Goal: Information Seeking & Learning: Find contact information

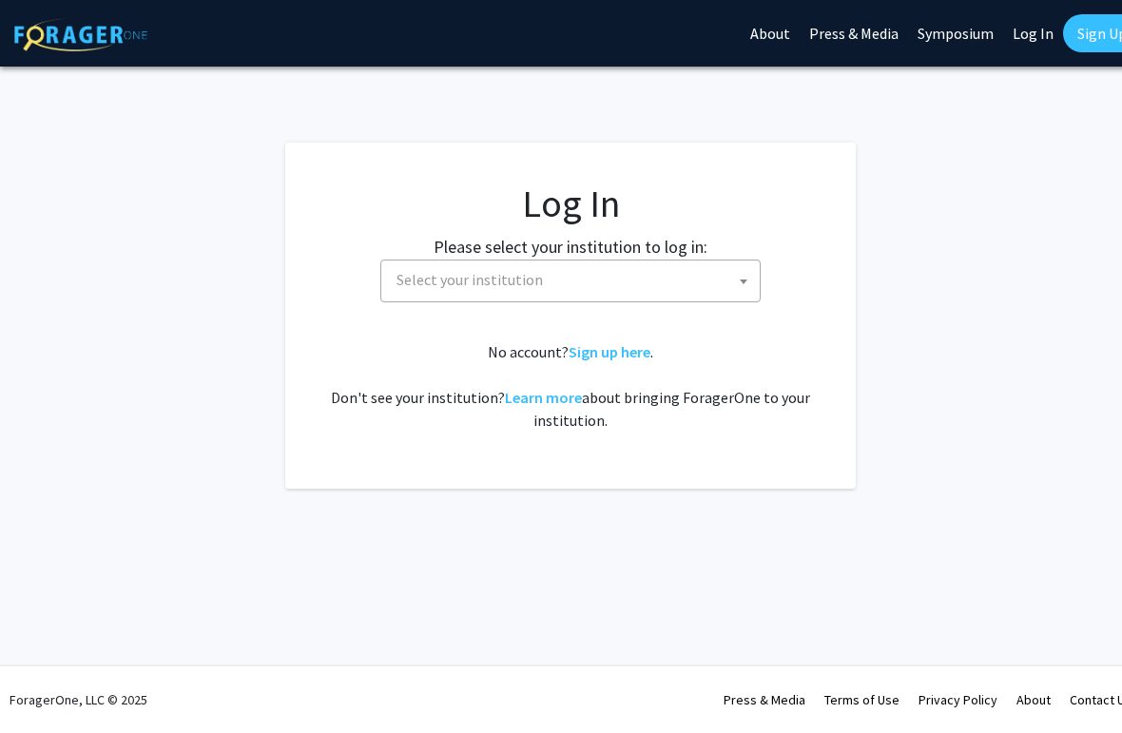
select select
click at [556, 284] on span "Select your institution" at bounding box center [574, 280] width 371 height 39
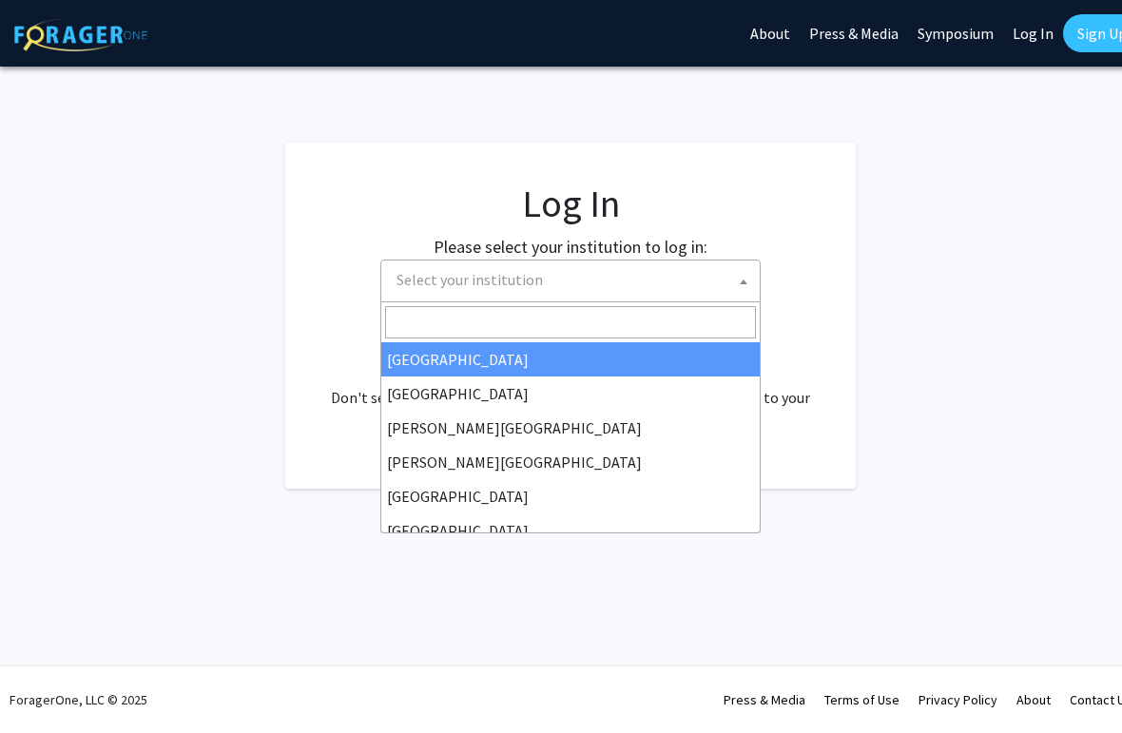
click at [621, 317] on input "Search" at bounding box center [570, 322] width 371 height 32
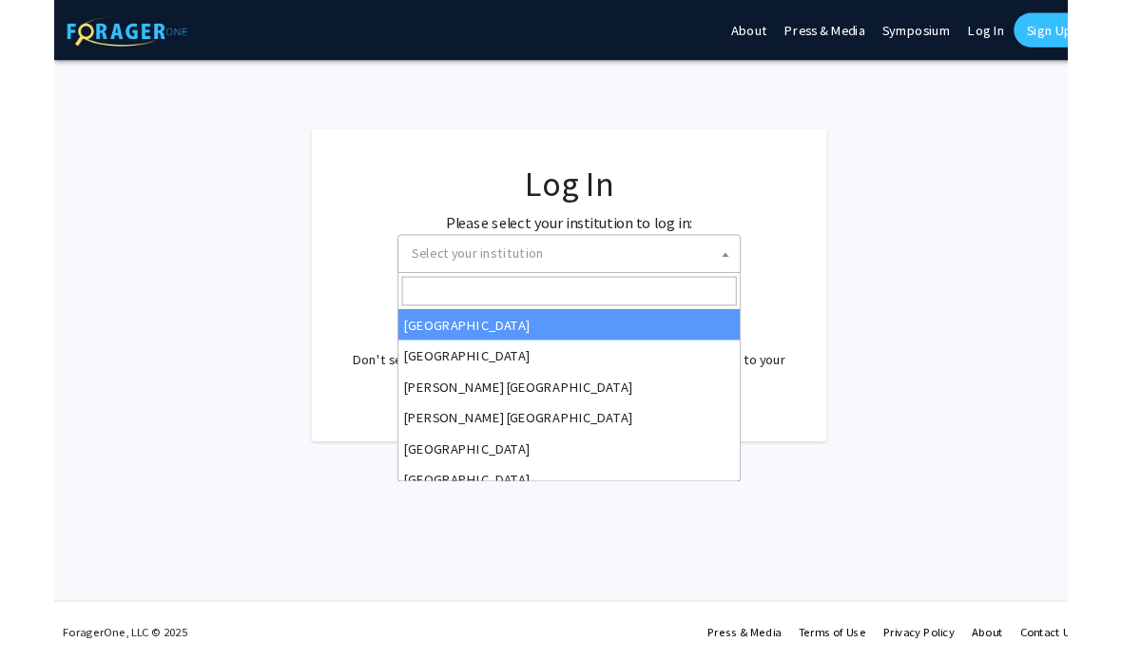
scroll to position [0, 10]
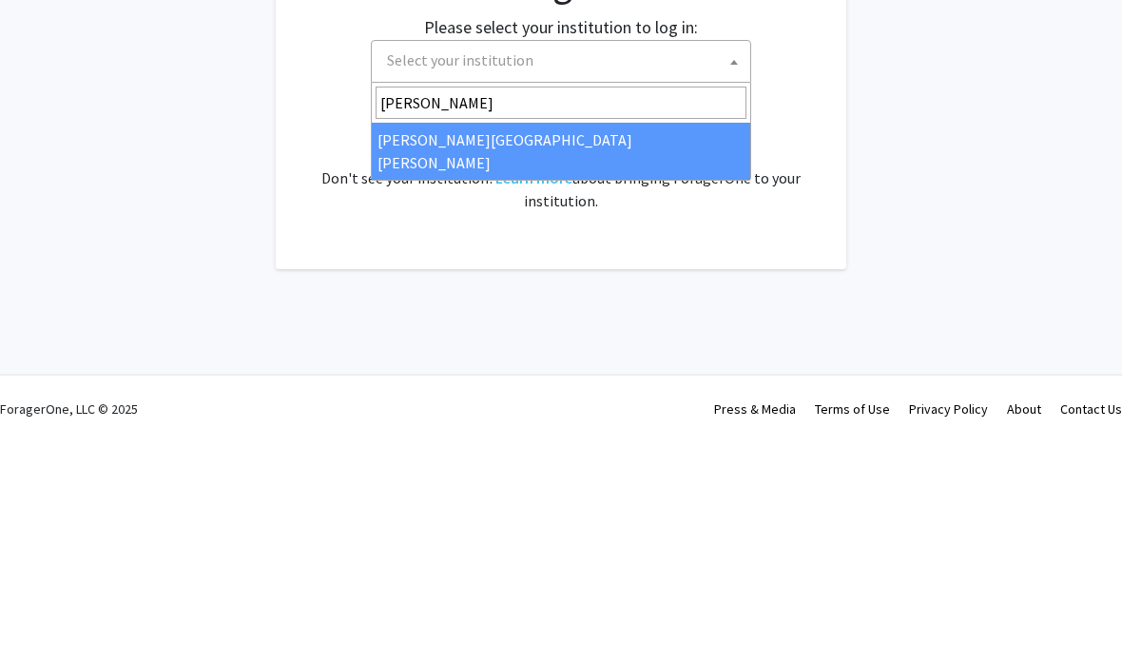
type input "johns"
select select "1"
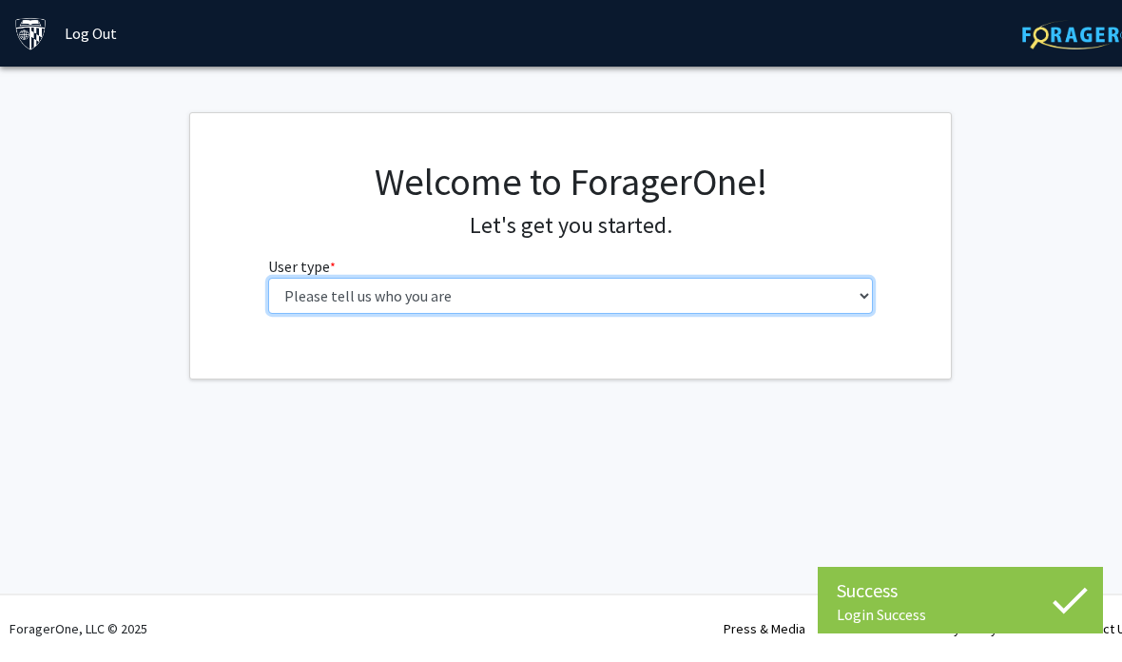
click at [677, 298] on select "Please tell us who you are Undergraduate Student Master's Student Doctoral Cand…" at bounding box center [571, 296] width 606 height 36
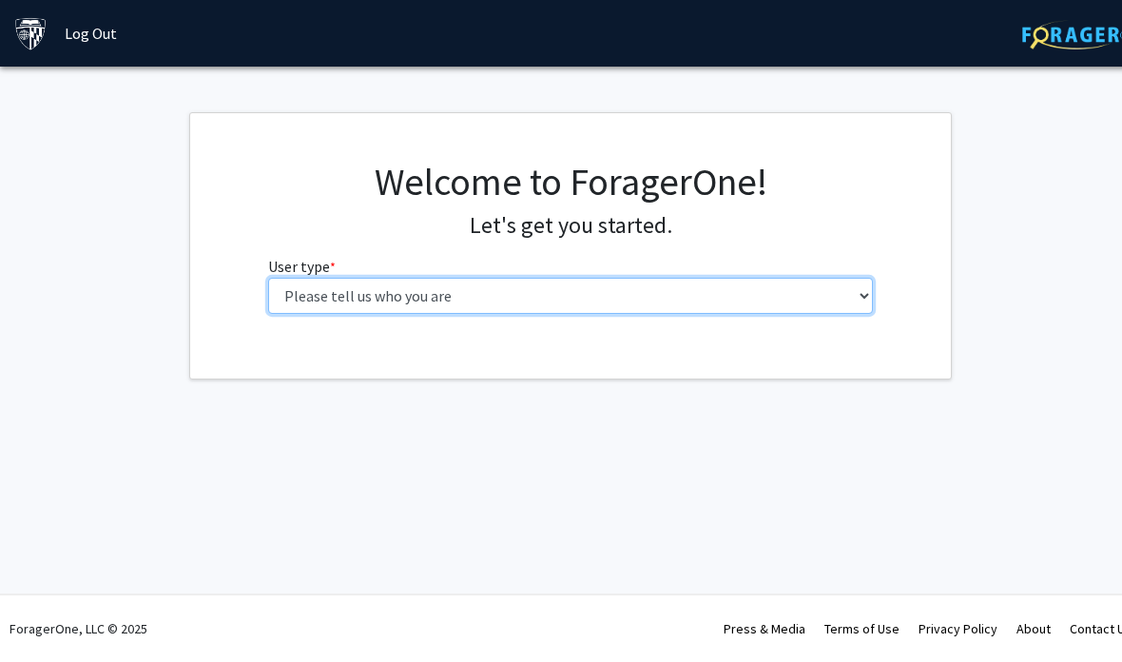
select select "3: doc"
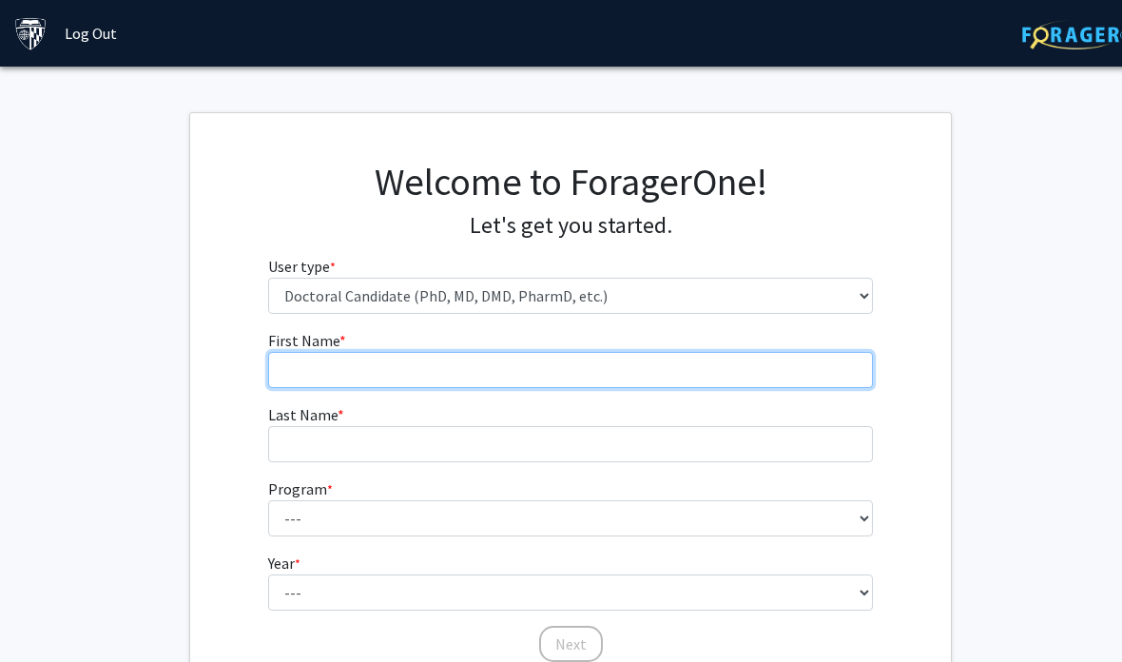
click at [487, 367] on input "First Name * required" at bounding box center [571, 370] width 606 height 36
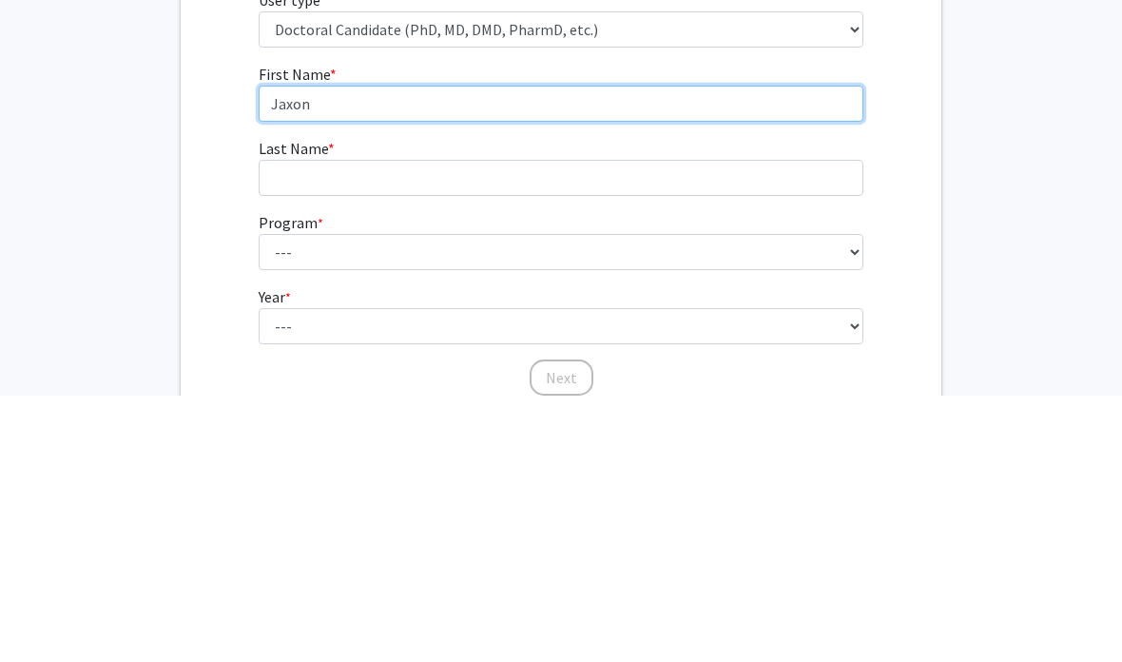
type input "Jaxon"
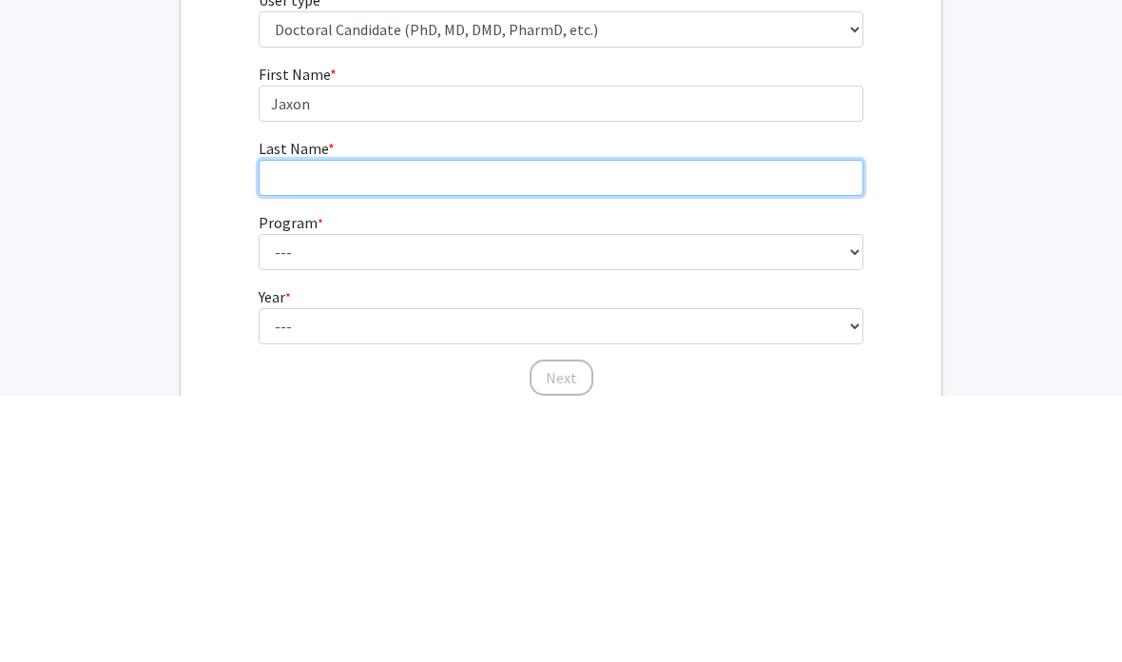
click at [611, 426] on input "Last Name * required" at bounding box center [562, 444] width 606 height 36
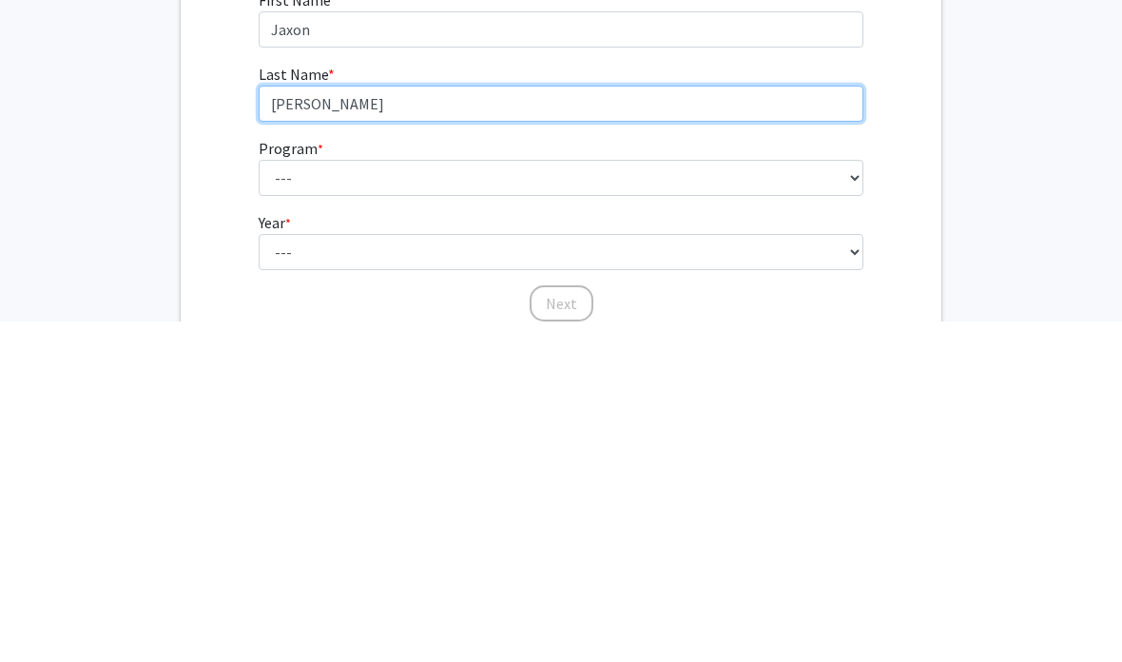
type input "[PERSON_NAME]"
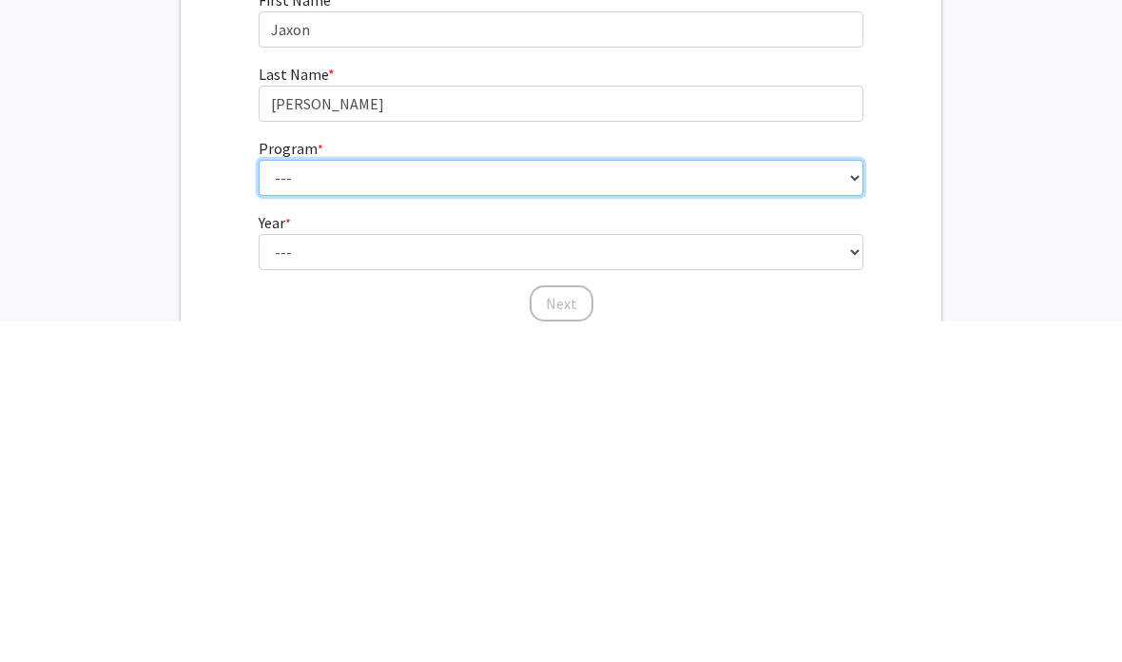
click at [495, 500] on select "--- Adult-Gerontological Acute Care Nurse Practitioner Adult-Gerontological Cri…" at bounding box center [562, 518] width 606 height 36
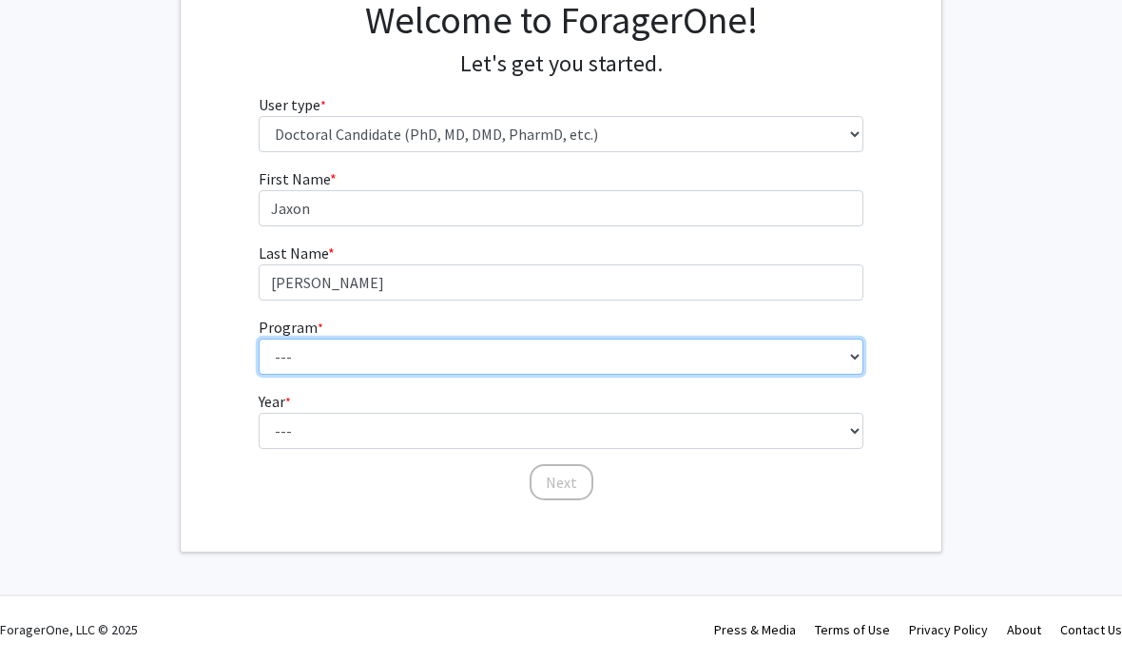
select select "22: 25"
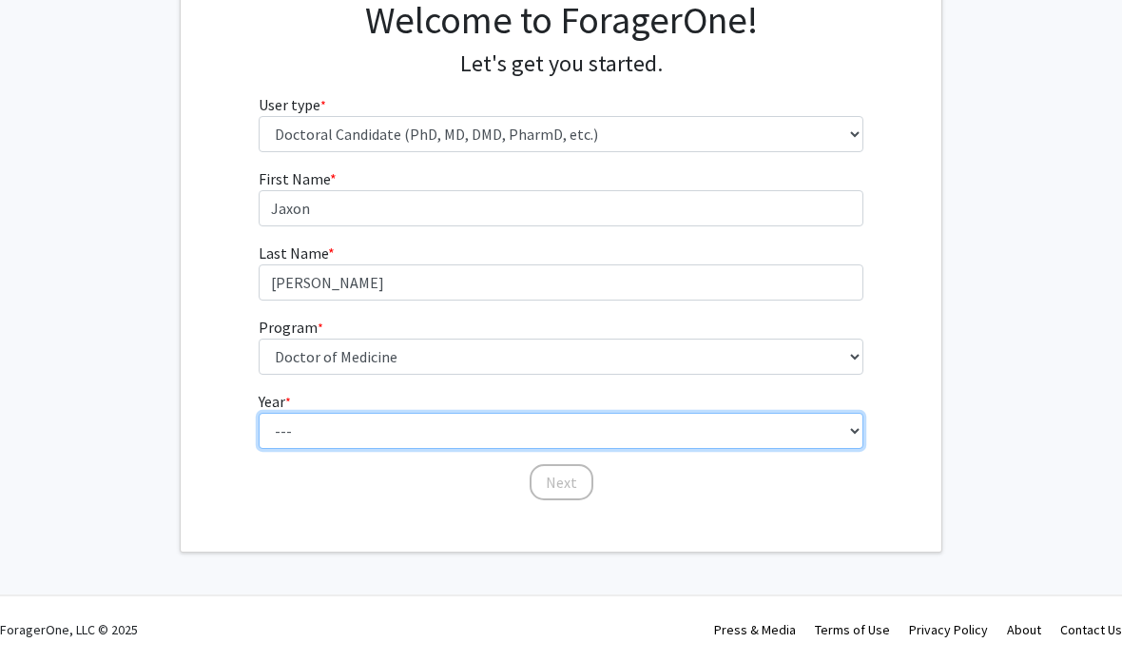
click at [655, 429] on select "--- First Year Second Year Third Year Fourth Year Fifth Year Sixth Year Seventh…" at bounding box center [562, 431] width 606 height 36
select select "1: first_year"
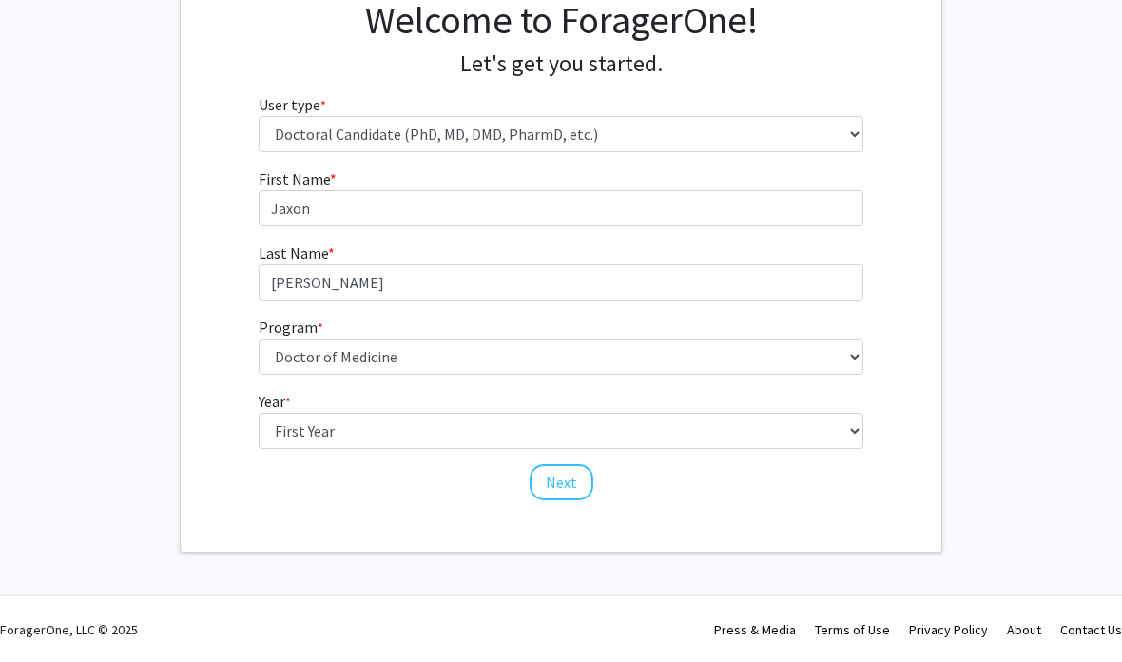
click at [566, 480] on button "Next" at bounding box center [562, 482] width 64 height 36
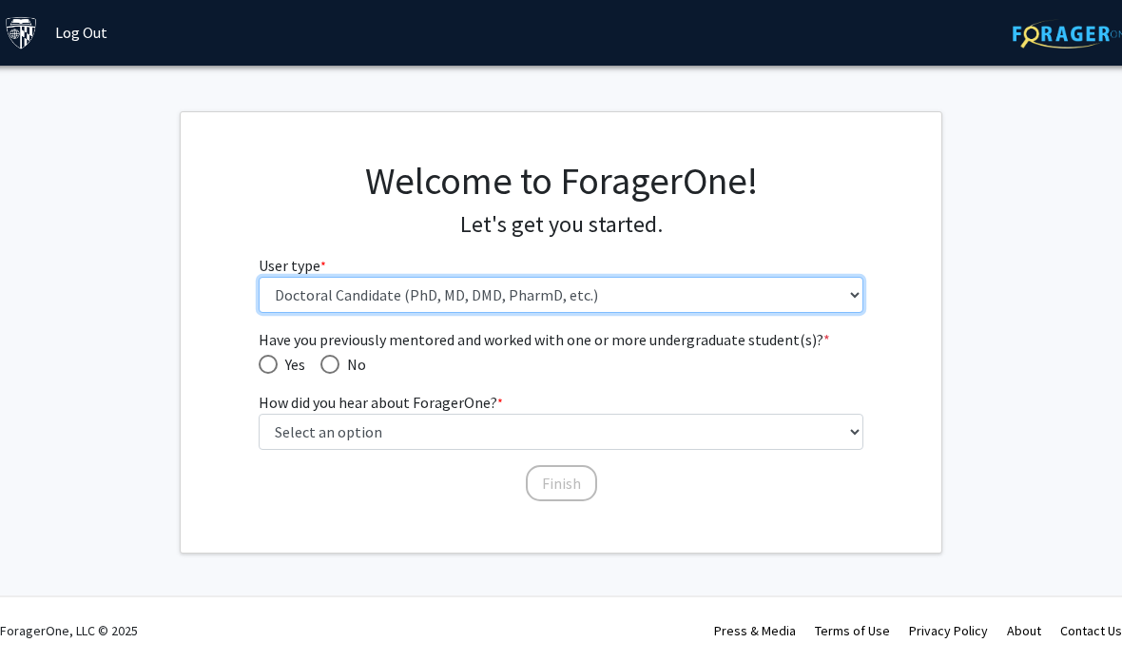
click at [296, 306] on select "Please tell us who you are Undergraduate Student Master's Student Doctoral Cand…" at bounding box center [562, 295] width 606 height 36
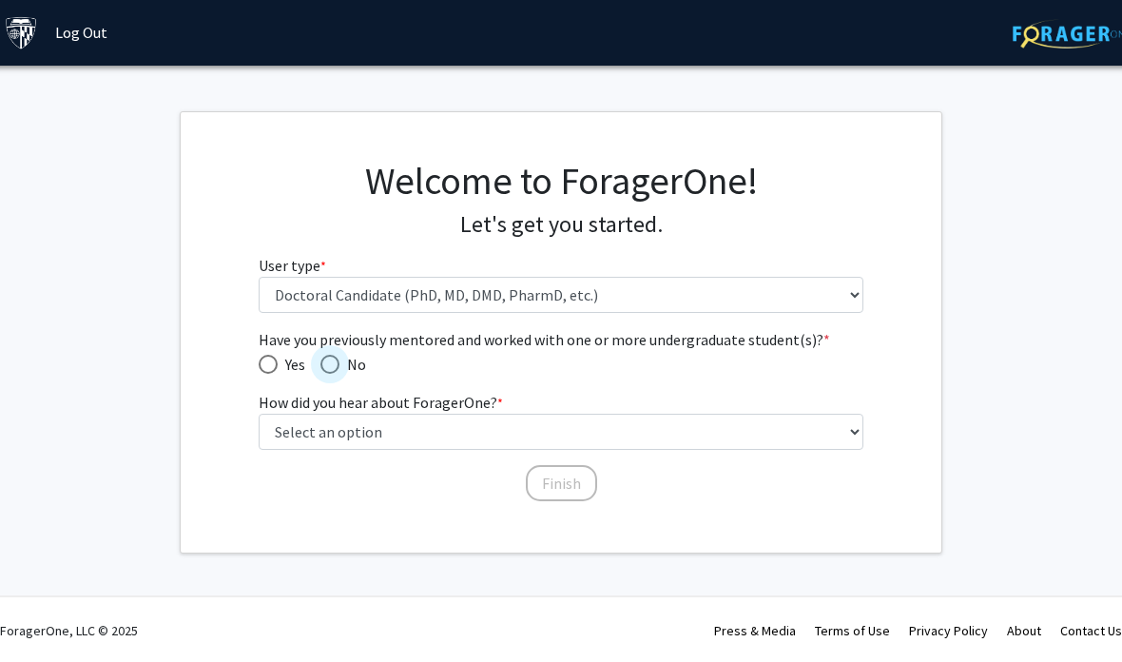
click at [330, 371] on span "Have you previously mentored and worked with one or more undergraduate student(…" at bounding box center [330, 364] width 19 height 19
click at [330, 371] on input "No" at bounding box center [330, 364] width 19 height 19
radio input "true"
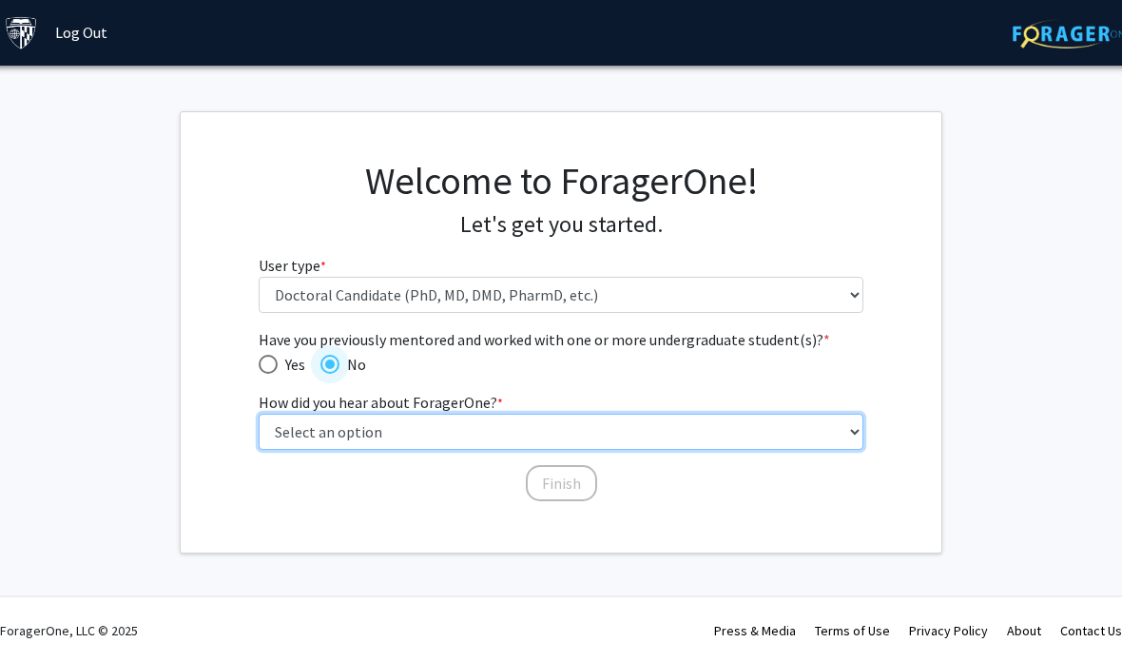
click at [376, 440] on select "Select an option Peer/student recommendation Faculty/staff recommendation Unive…" at bounding box center [562, 432] width 606 height 36
select select "3: university_website"
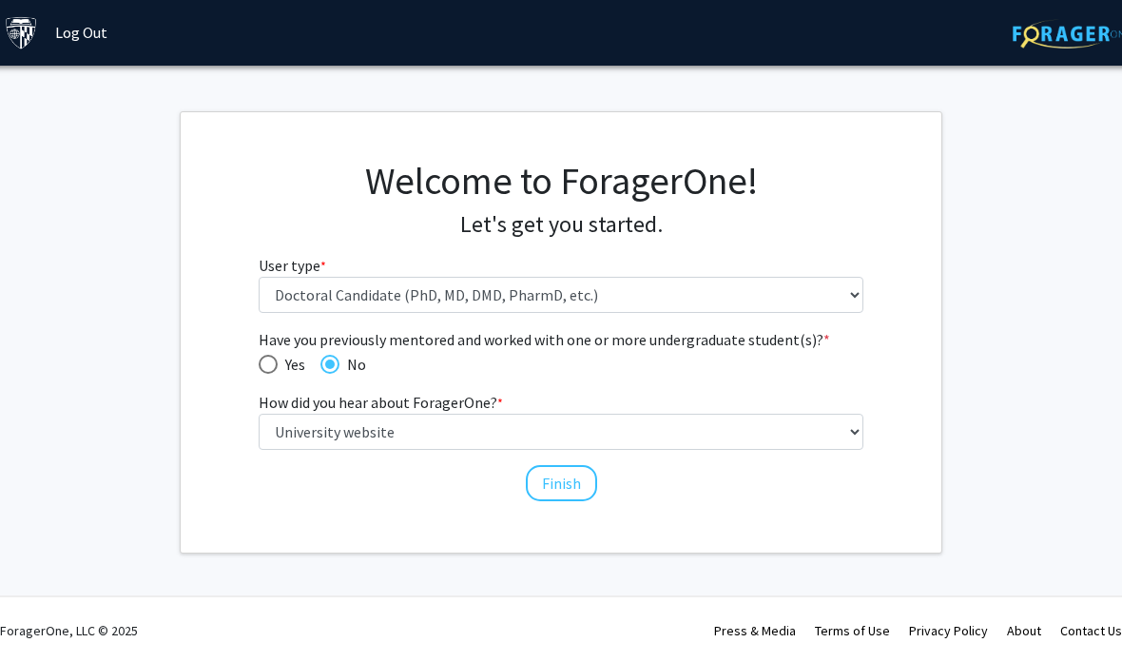
click at [564, 483] on button "Finish" at bounding box center [561, 483] width 71 height 36
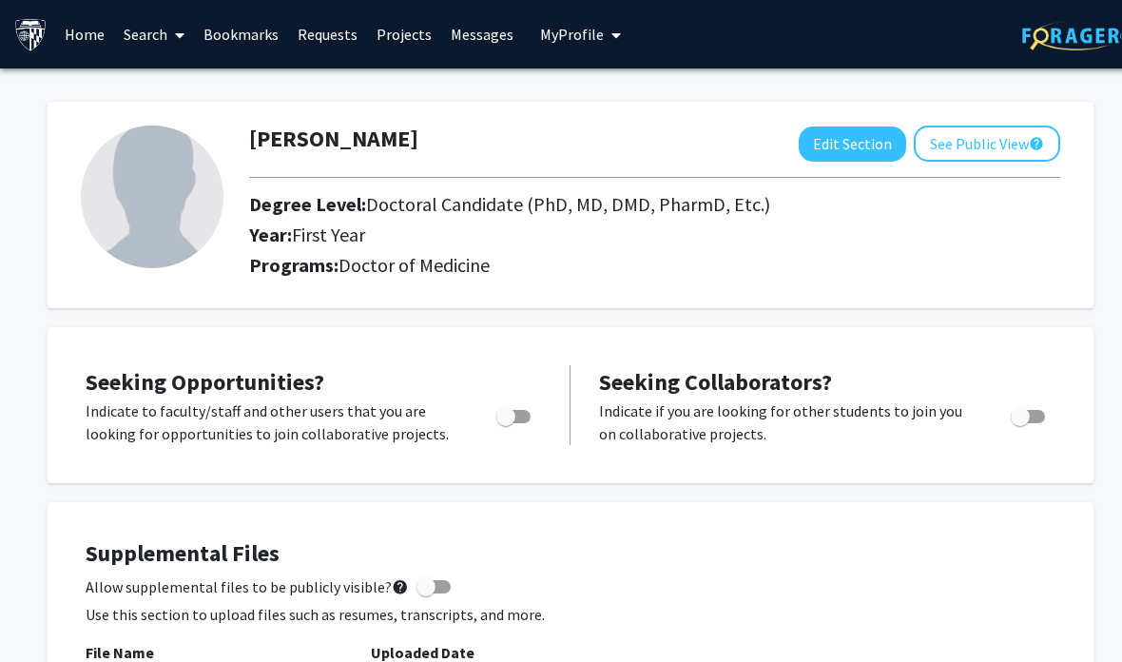
click at [164, 43] on link "Search" at bounding box center [154, 34] width 80 height 67
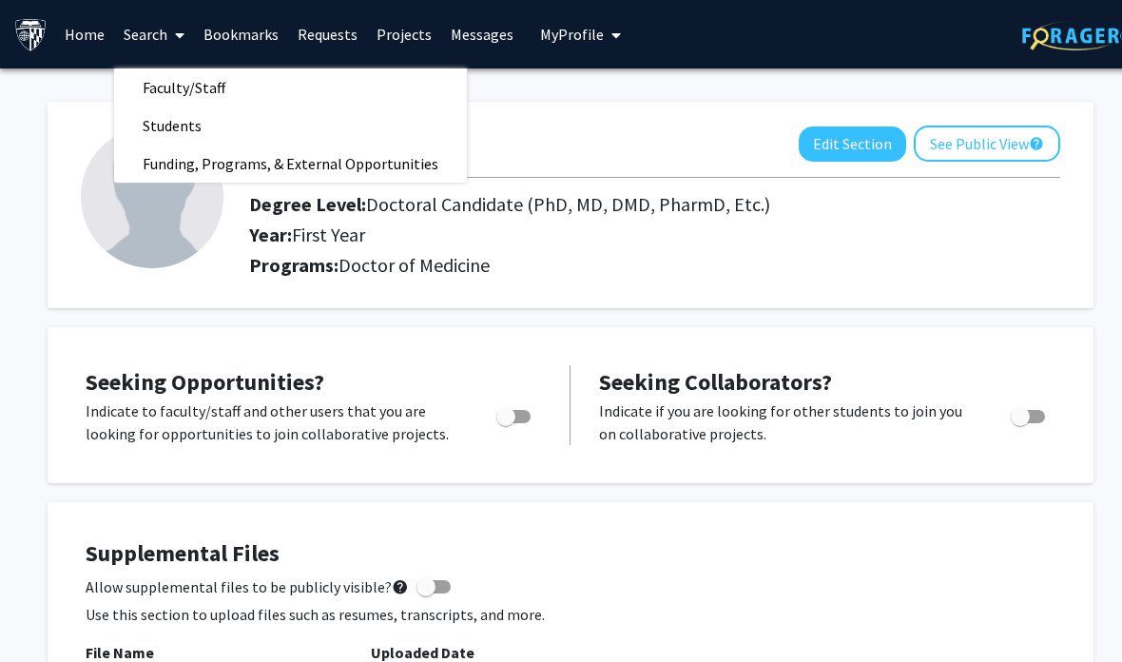
click at [248, 97] on span "Faculty/Staff" at bounding box center [184, 87] width 140 height 38
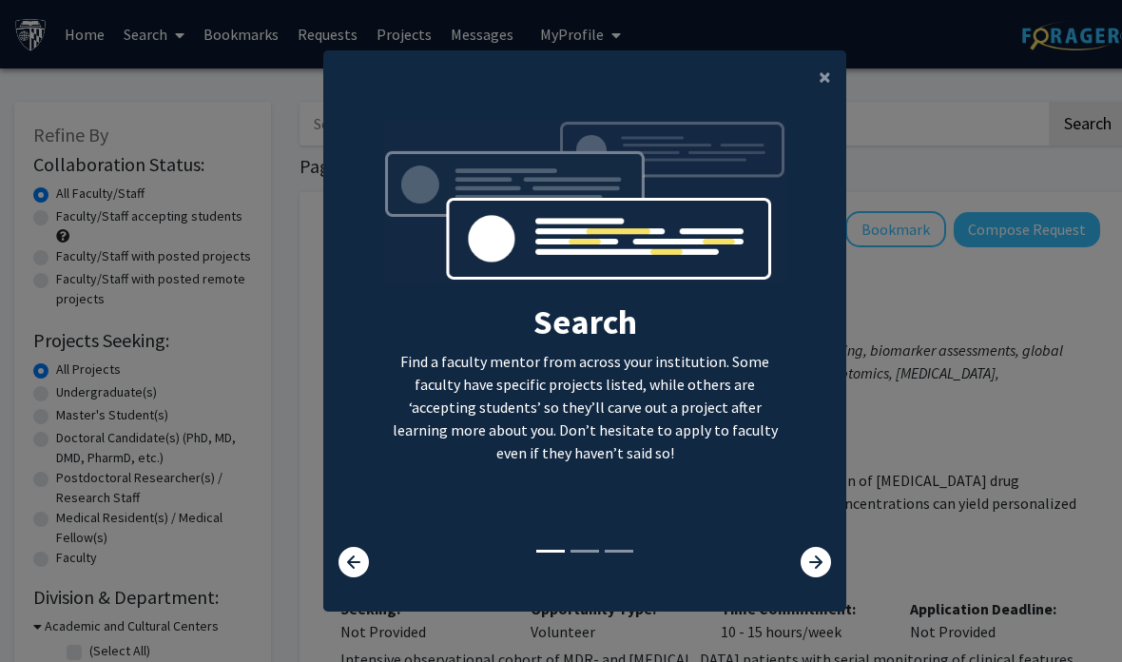
click at [822, 88] on button "×" at bounding box center [825, 76] width 43 height 53
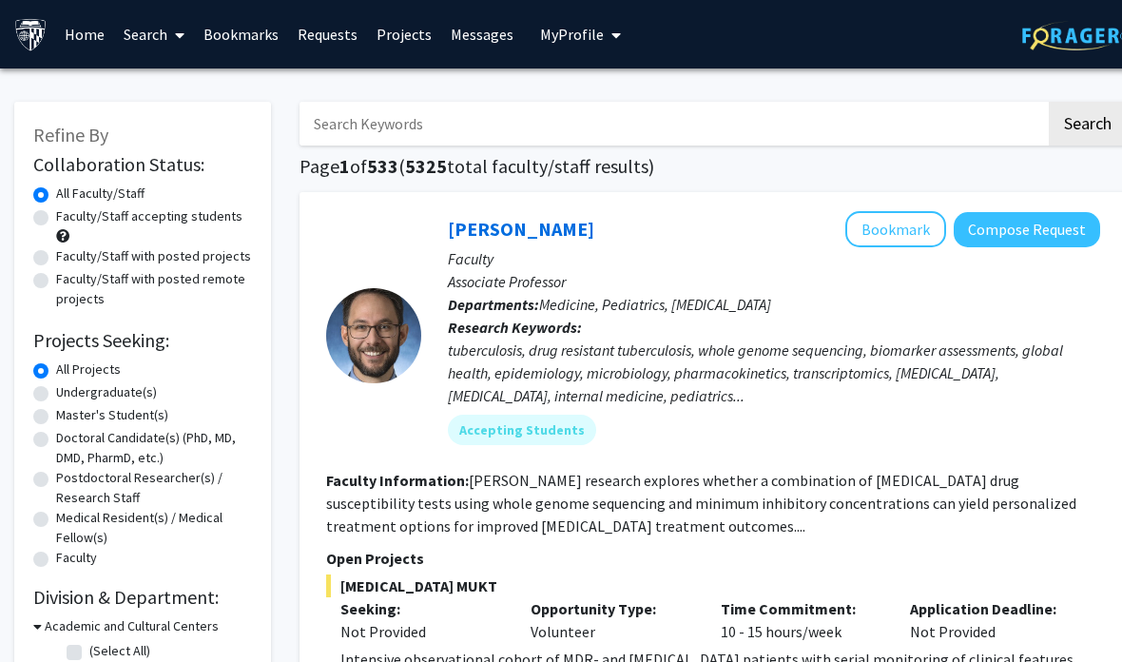
click at [830, 102] on div "Search Find a faculty mentor from across your institution. Some faculty have sp…" at bounding box center [584, 181] width 521 height 428
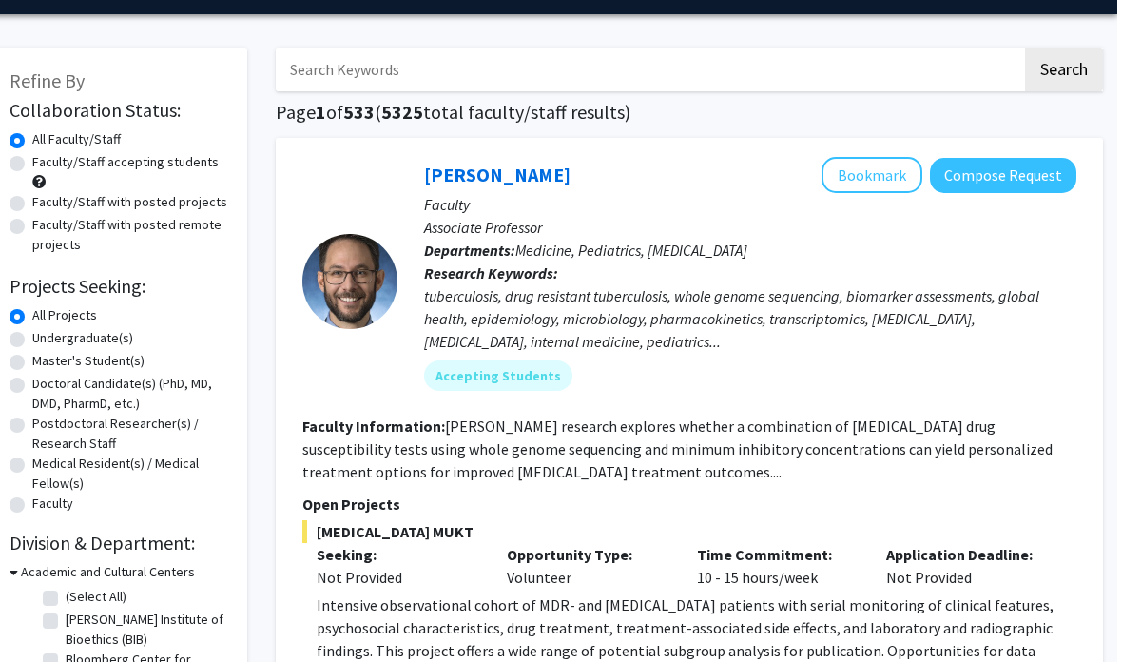
scroll to position [0, 19]
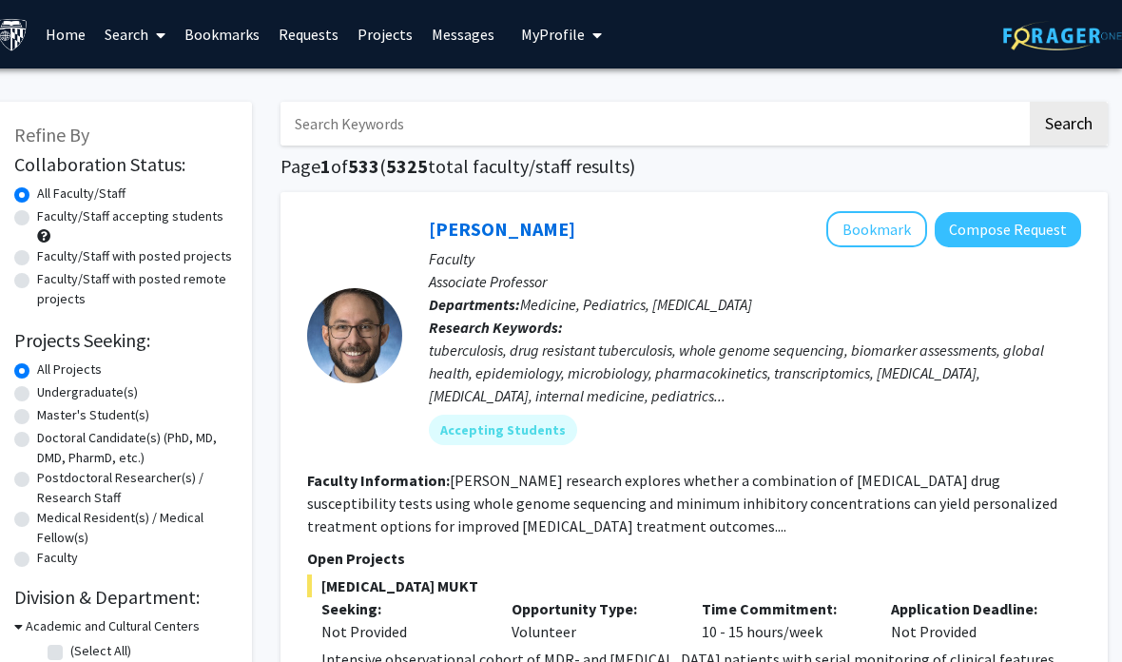
click at [546, 126] on input "Search Keywords" at bounding box center [654, 124] width 747 height 44
type input "Emergency"
click at [1068, 122] on button "Search" at bounding box center [1069, 124] width 78 height 44
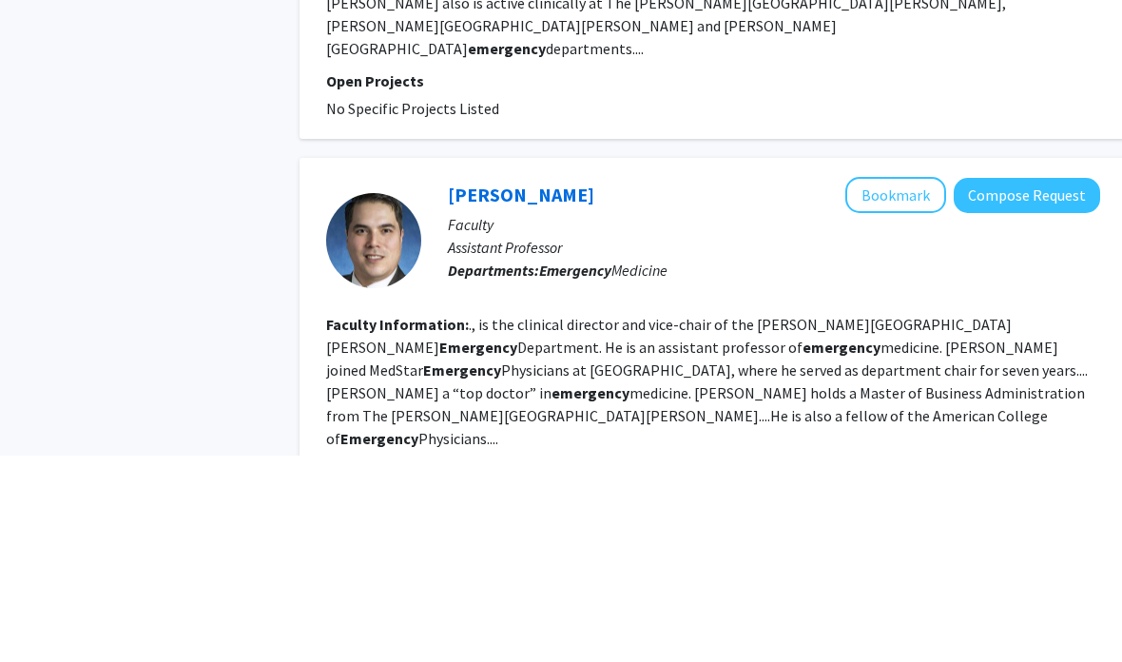
scroll to position [3536, 0]
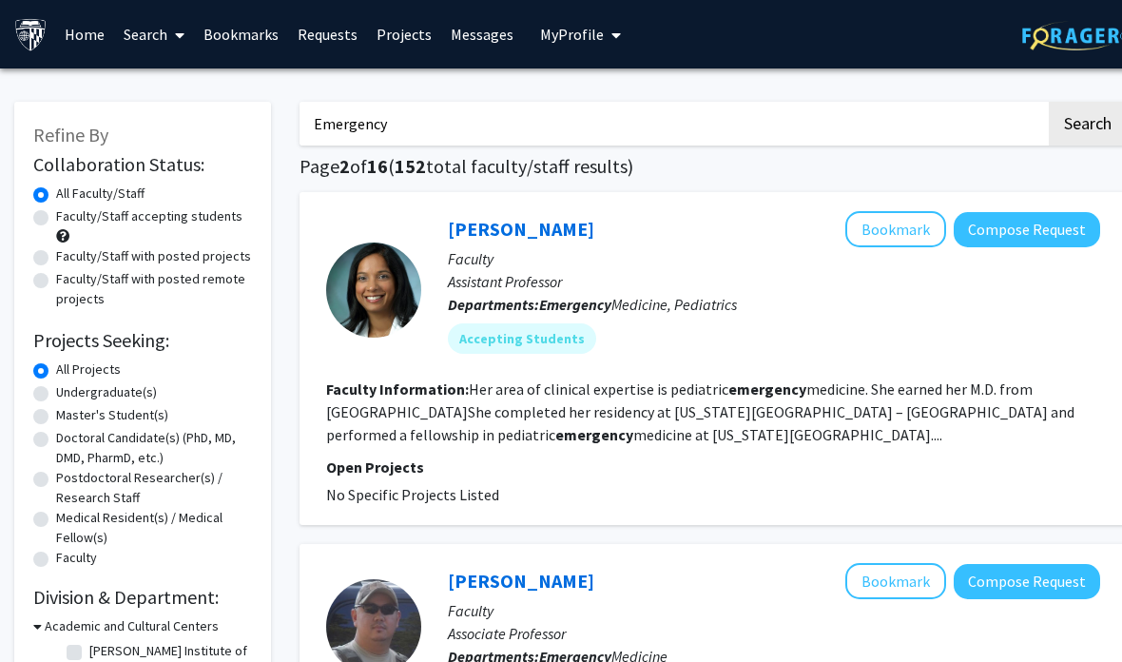
click at [185, 219] on label "Faculty/Staff accepting students" at bounding box center [149, 216] width 186 height 20
click at [68, 219] on input "Faculty/Staff accepting students" at bounding box center [62, 212] width 12 height 12
radio input "true"
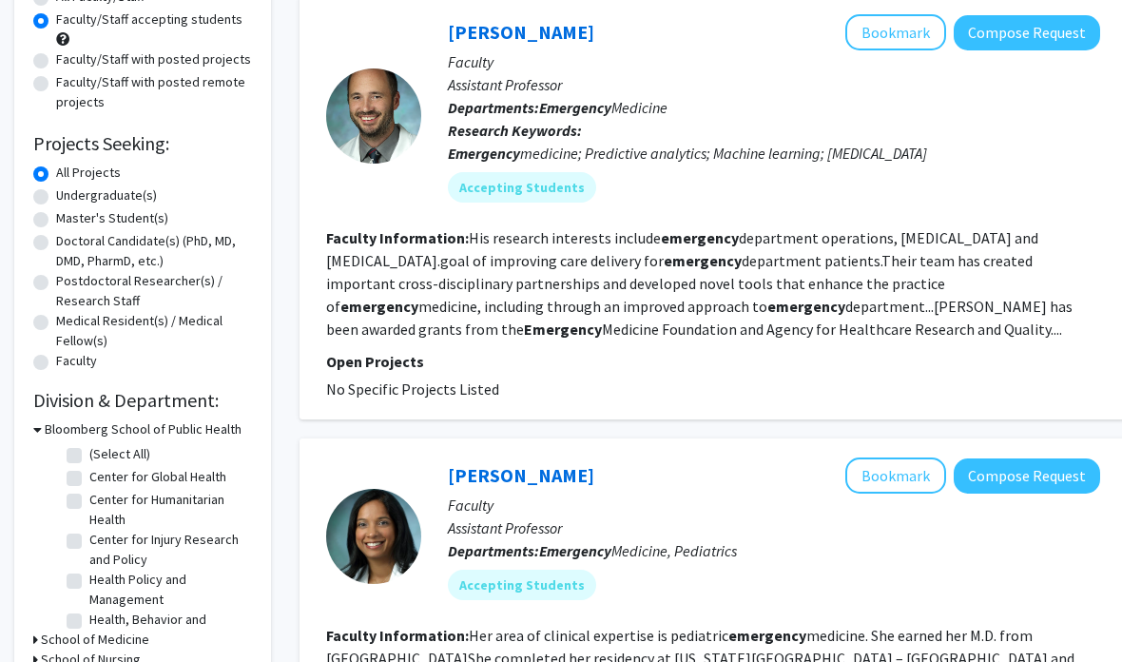
scroll to position [121, 0]
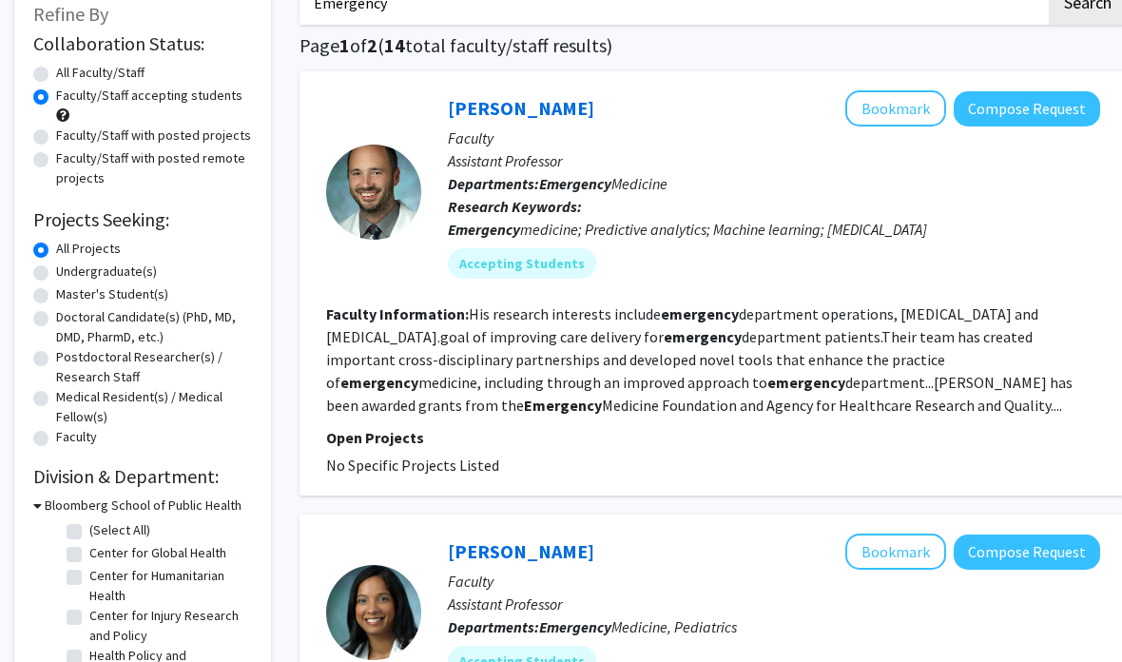
click at [1021, 416] on fg-search-faculty "[PERSON_NAME] Bookmark Compose Request Faculty Assistant Professor Departments:…" at bounding box center [713, 283] width 774 height 386
click at [552, 108] on link "[PERSON_NAME]" at bounding box center [521, 108] width 146 height 24
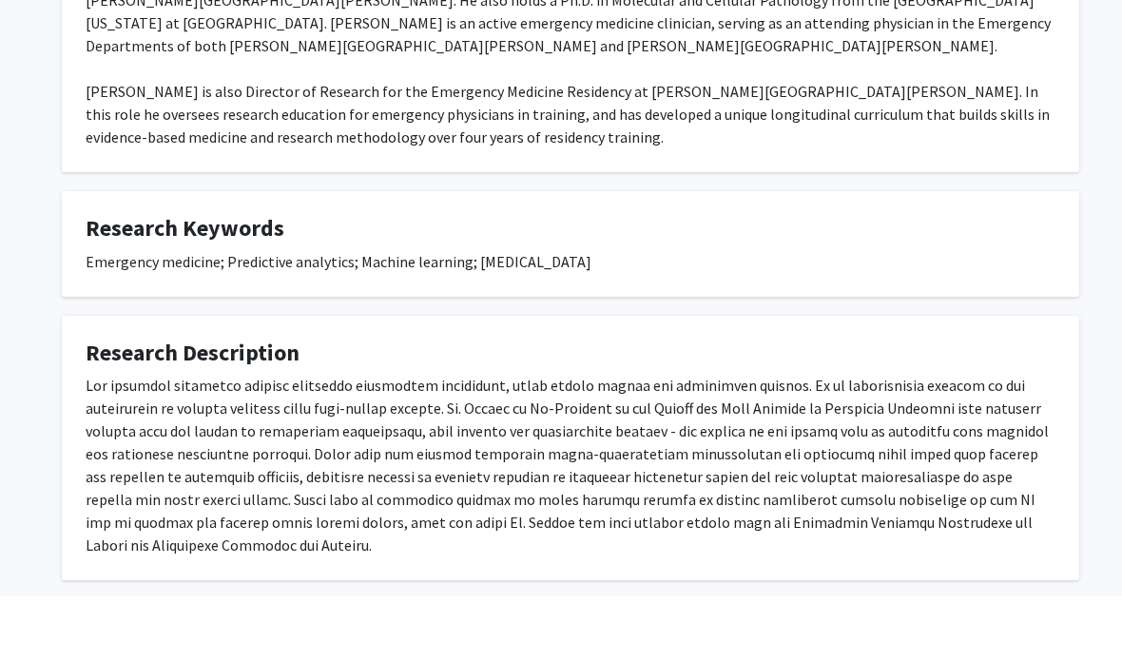
scroll to position [472, 0]
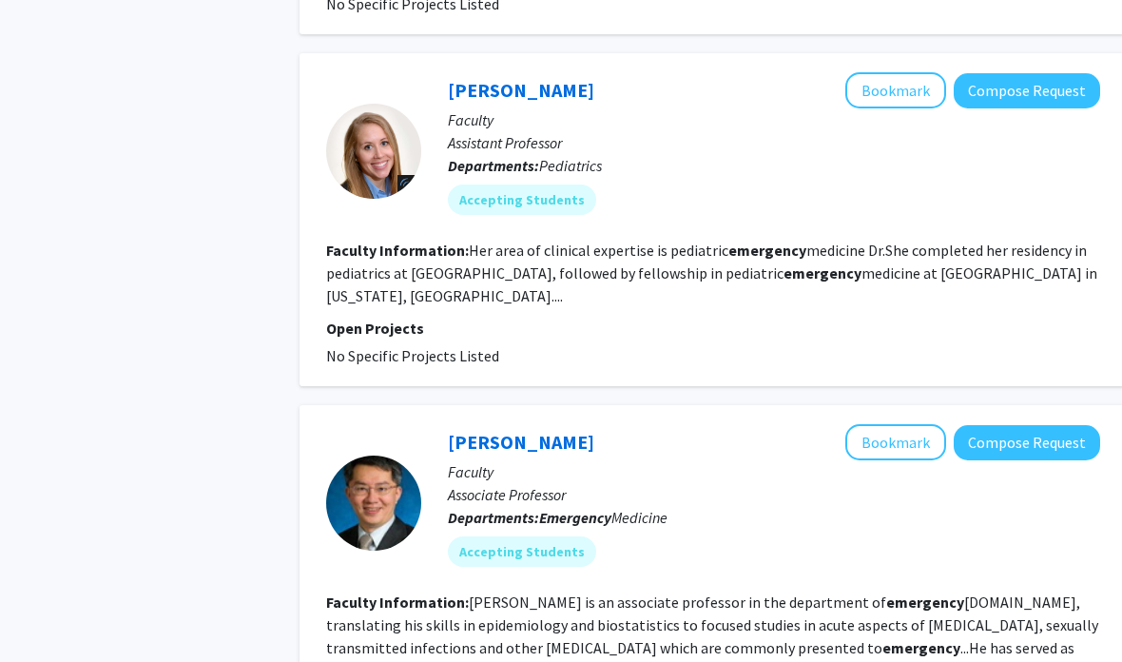
scroll to position [1328, 0]
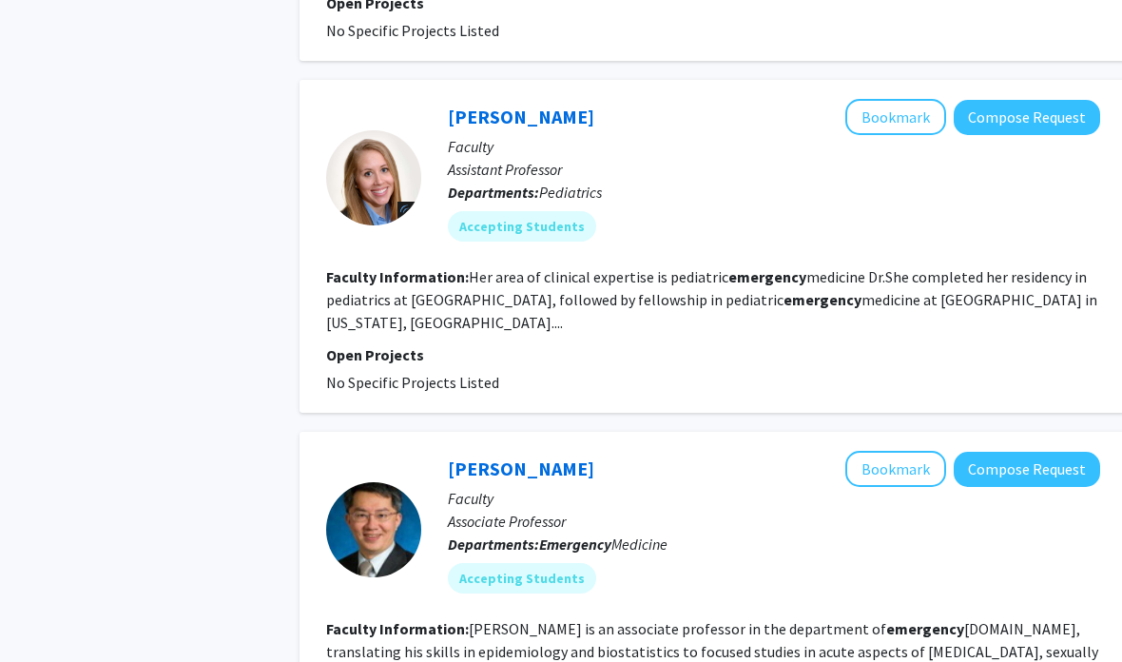
click at [988, 302] on section "Faculty Information: Her area of clinical expertise is pediatric emergency medi…" at bounding box center [713, 299] width 774 height 68
click at [953, 277] on fg-read-more "Her area of clinical expertise is pediatric emergency medicine Dr.She completed…" at bounding box center [711, 299] width 771 height 65
click at [551, 105] on link "[PERSON_NAME]" at bounding box center [521, 117] width 146 height 24
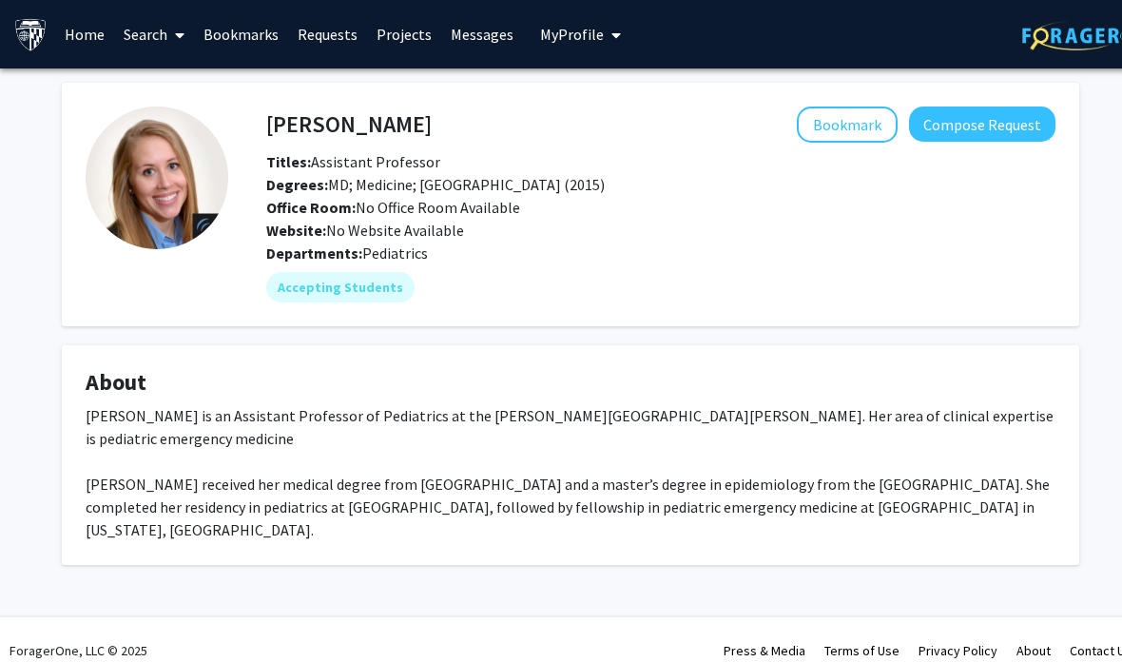
scroll to position [19, 0]
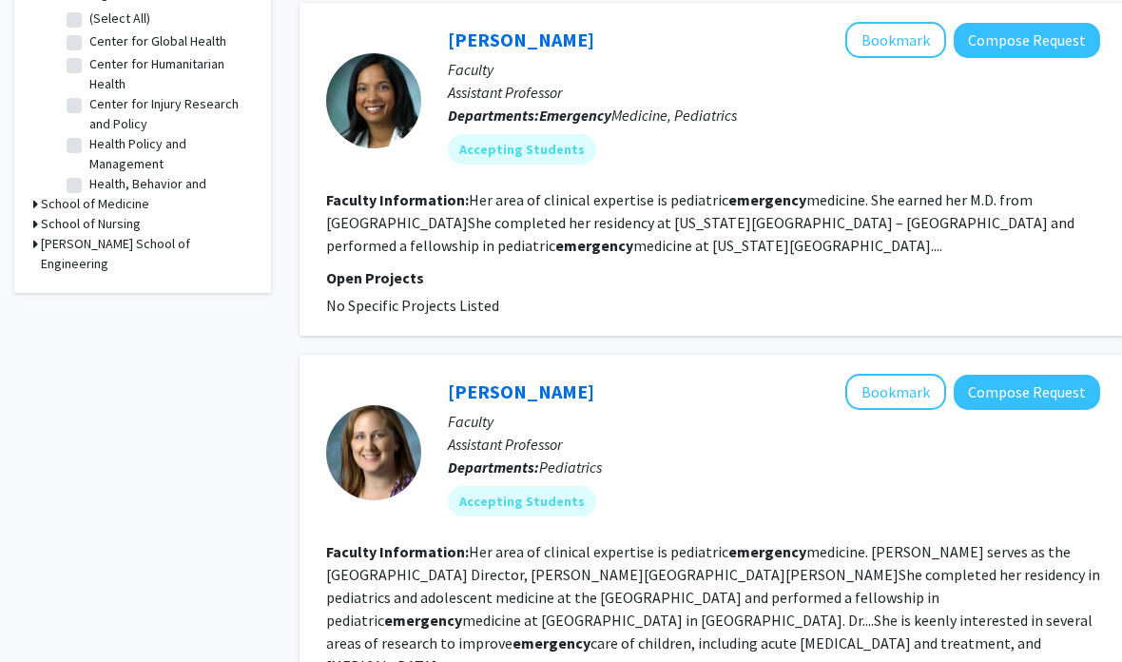
scroll to position [632, 0]
click at [908, 224] on fg-read-more "Her area of clinical expertise is pediatric emergency medicine. She earned her …" at bounding box center [700, 223] width 749 height 65
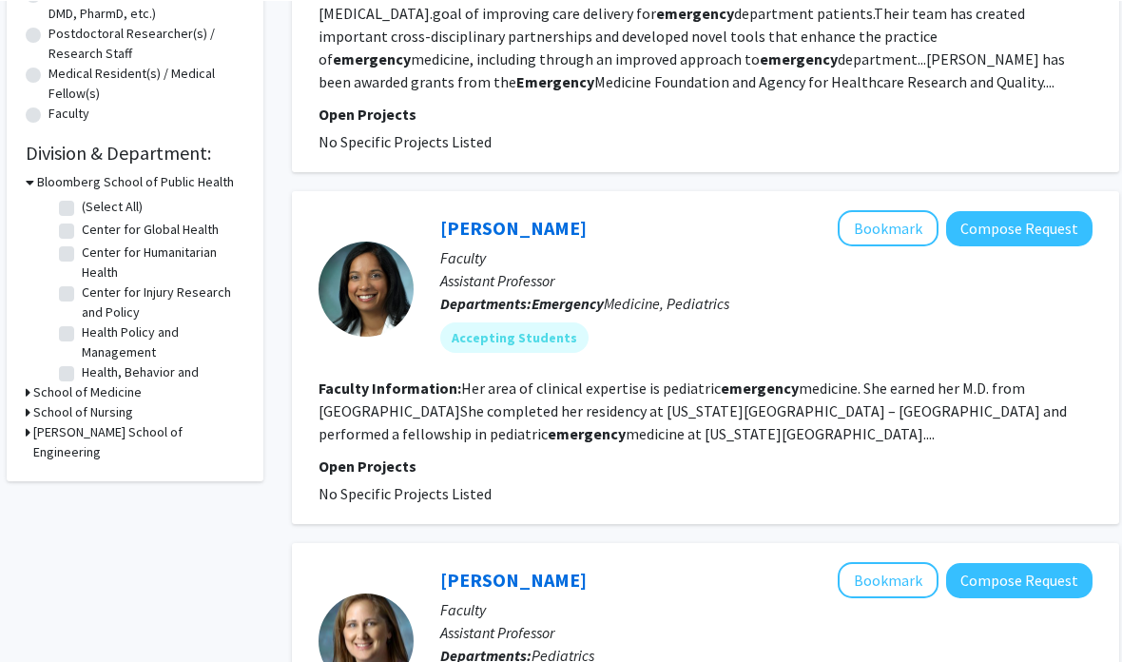
click at [496, 215] on link "[PERSON_NAME]" at bounding box center [513, 227] width 146 height 24
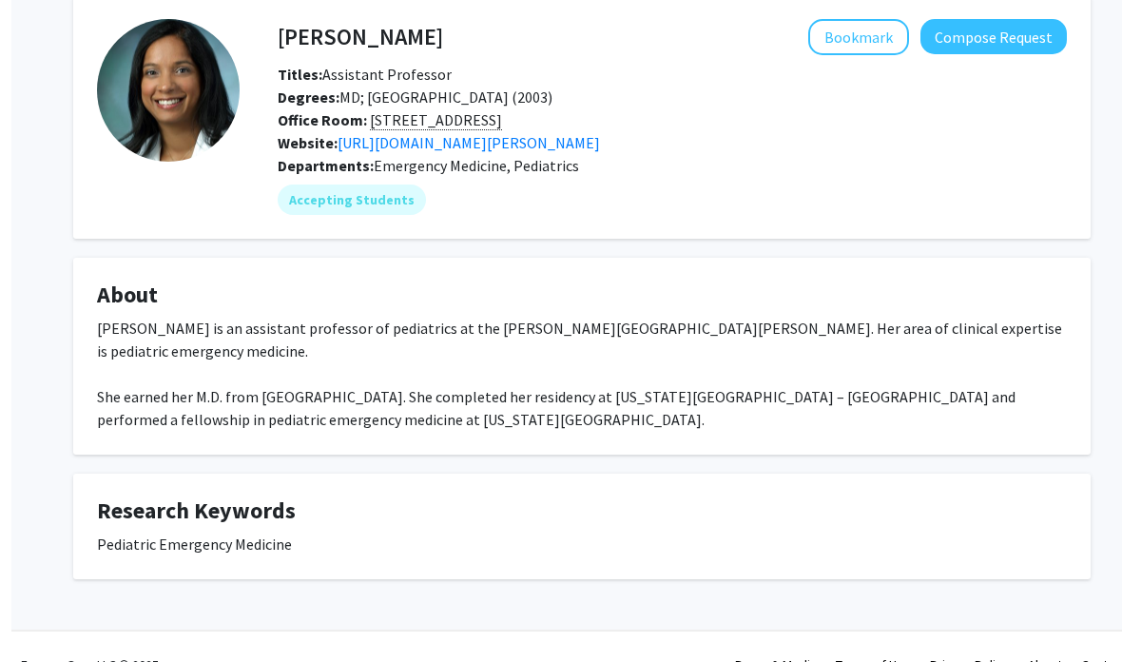
scroll to position [120, 0]
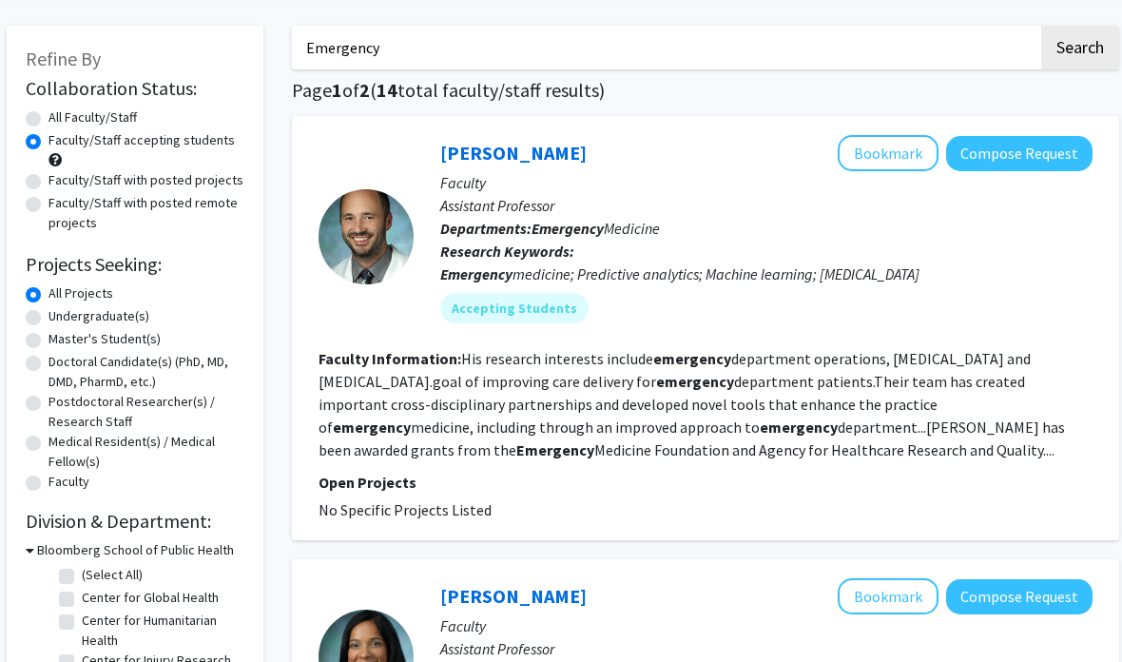
scroll to position [0, 8]
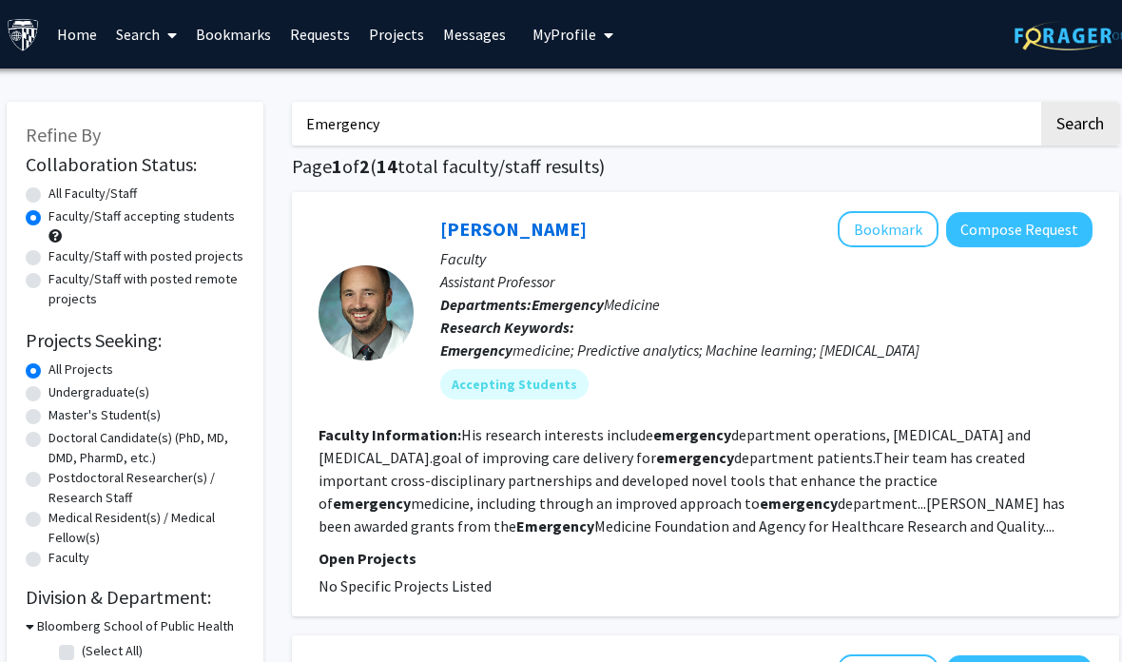
click at [530, 233] on link "[PERSON_NAME]" at bounding box center [513, 229] width 146 height 24
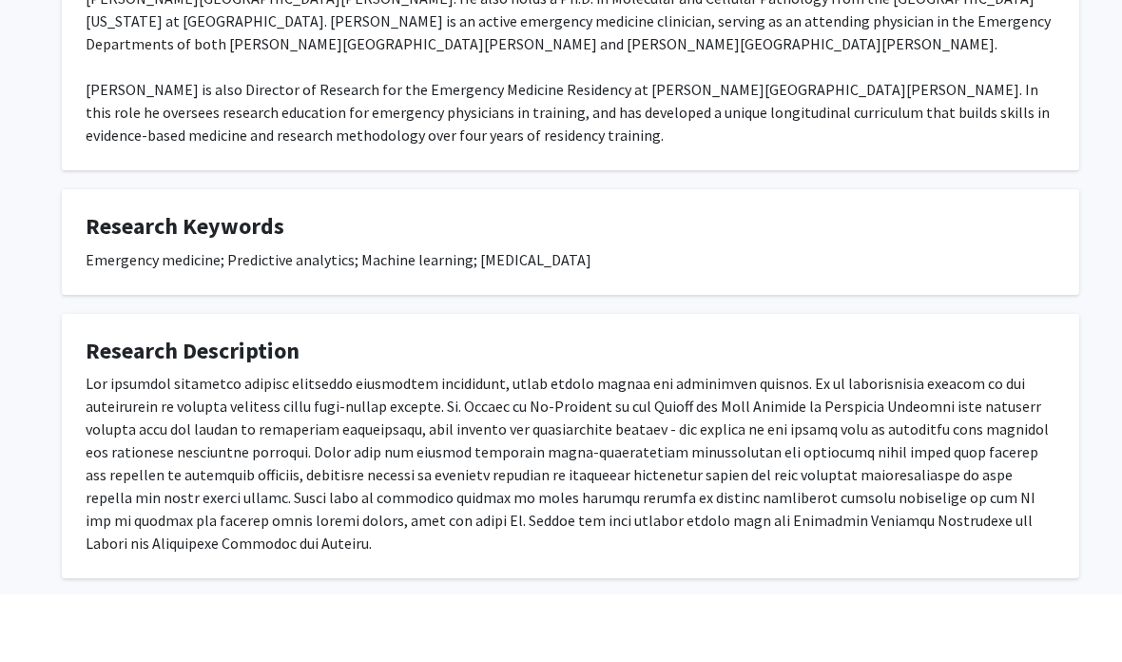
scroll to position [472, 0]
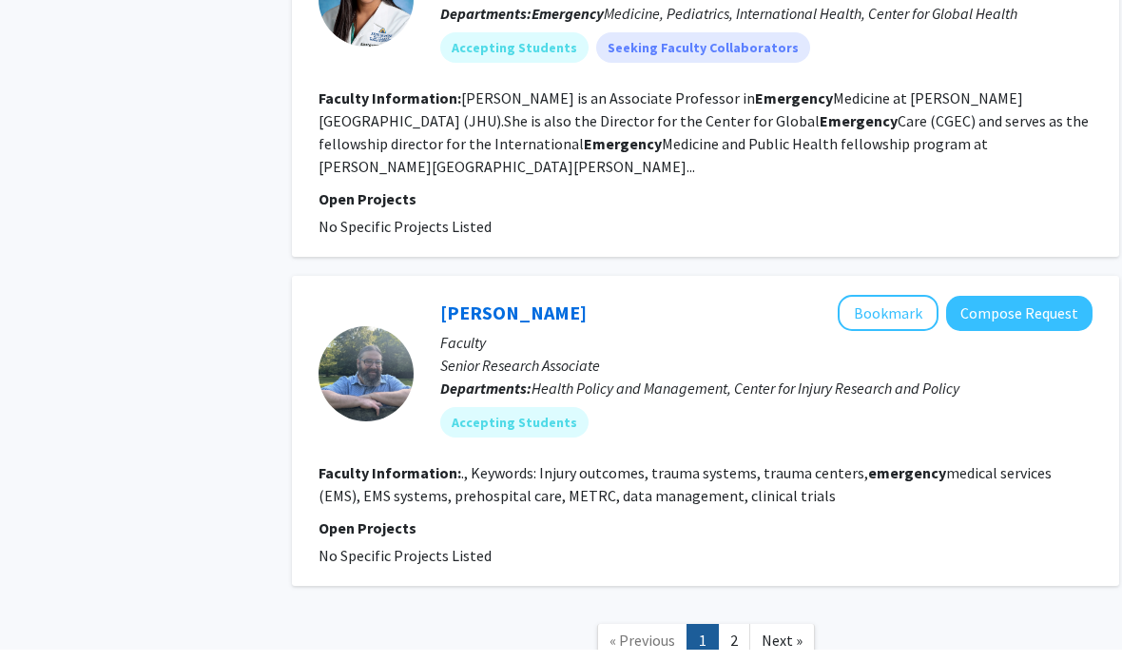
scroll to position [3513, 8]
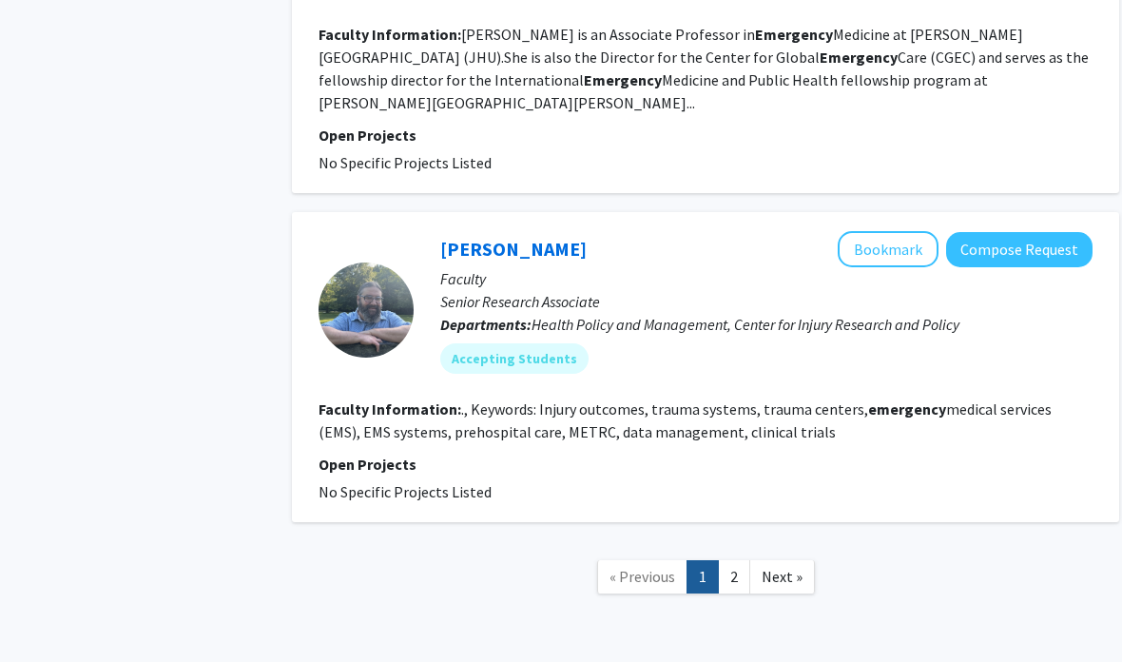
click at [734, 560] on link "2" at bounding box center [734, 576] width 32 height 33
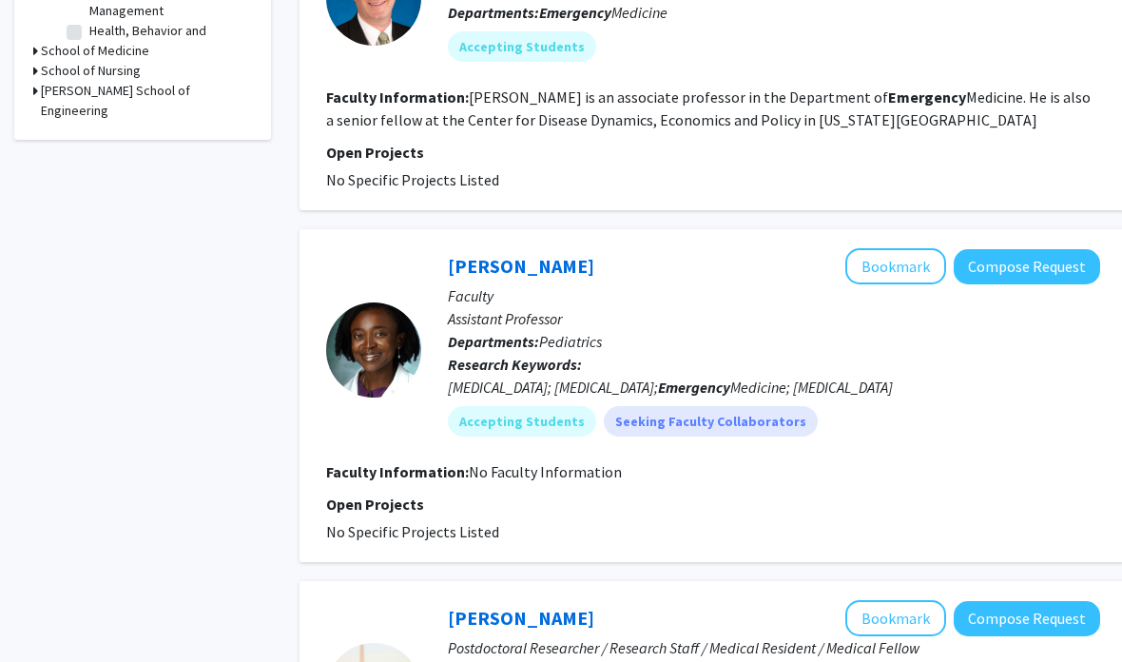
scroll to position [535, 0]
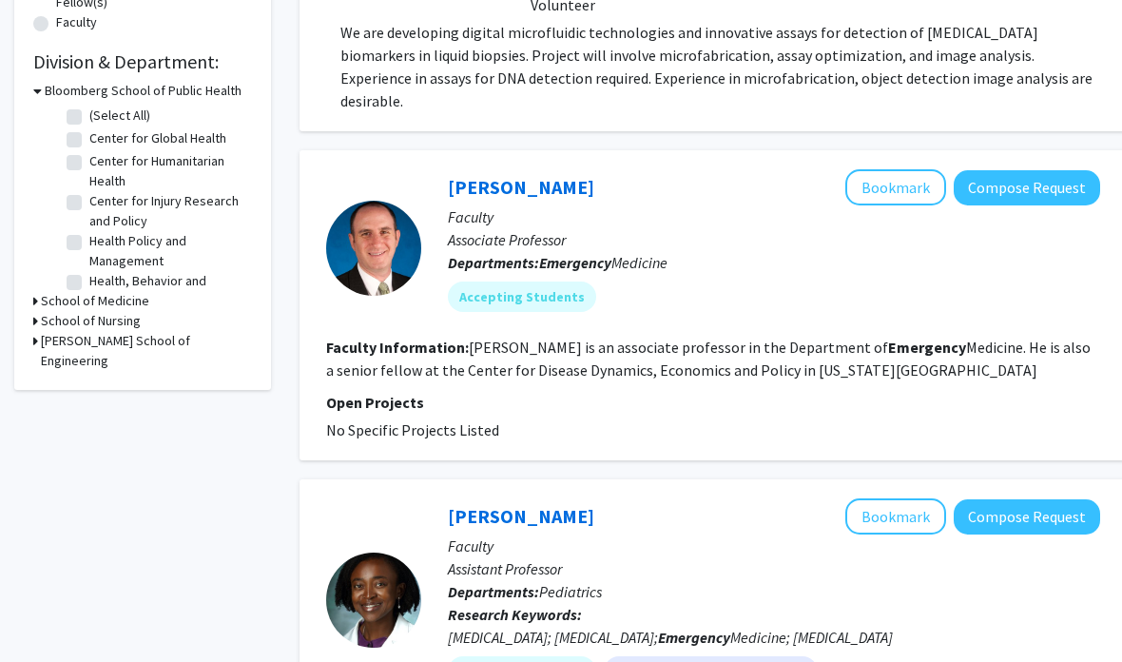
click at [498, 176] on link "[PERSON_NAME]" at bounding box center [521, 188] width 146 height 24
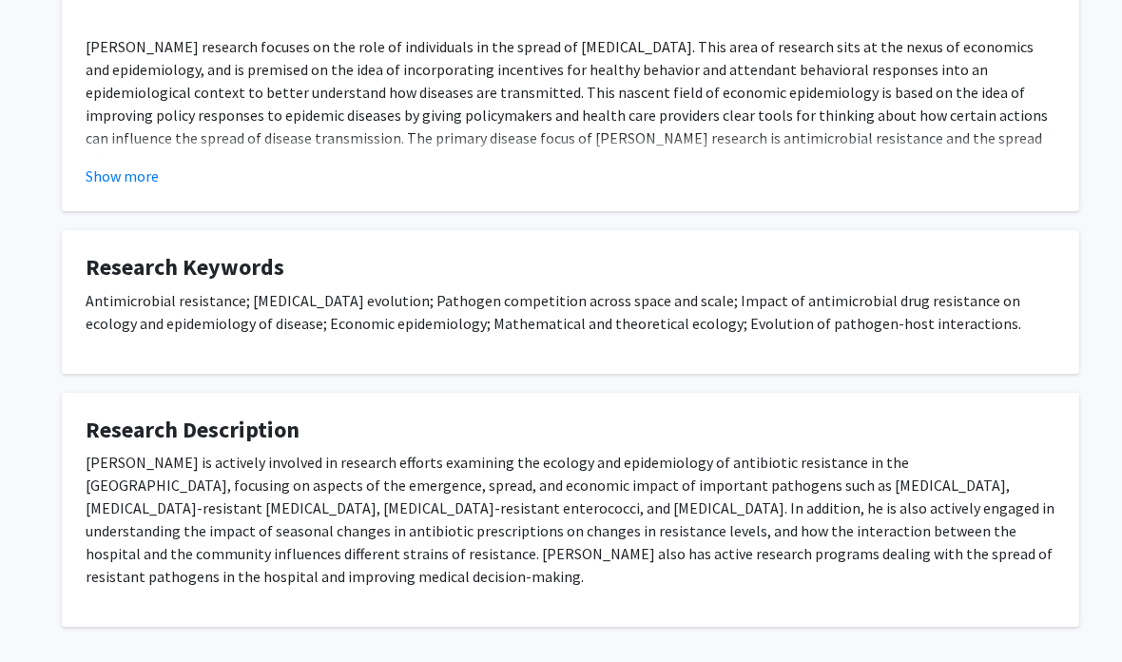
scroll to position [578, 0]
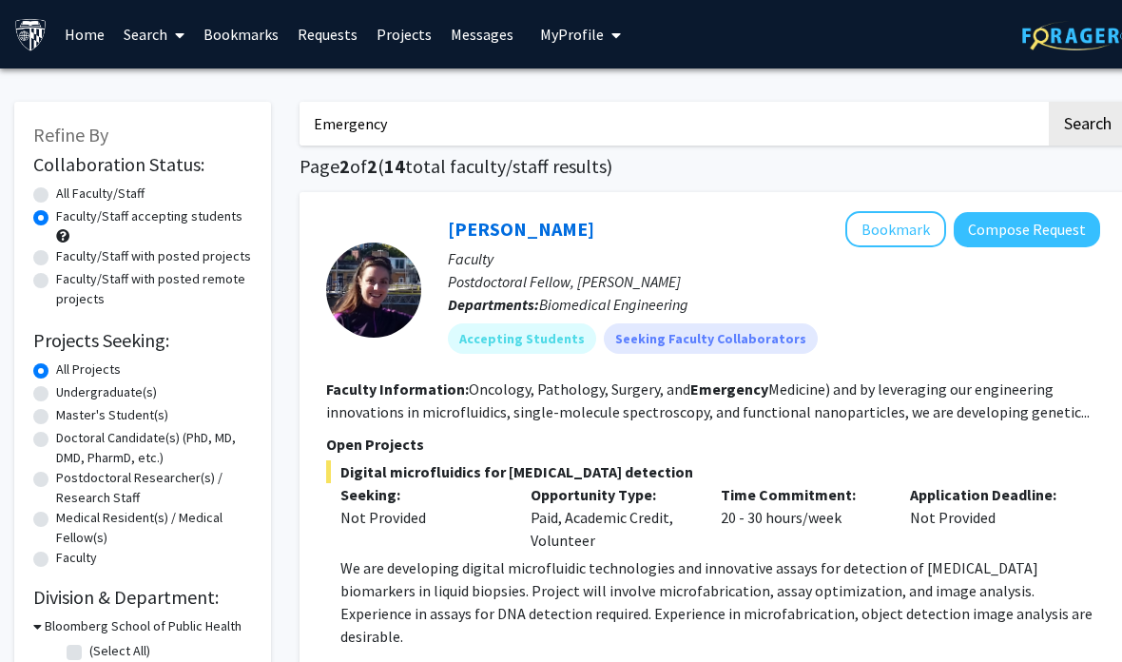
click at [67, 251] on label "Faculty/Staff with posted projects" at bounding box center [153, 256] width 195 height 20
click at [67, 251] on input "Faculty/Staff with posted projects" at bounding box center [62, 252] width 12 height 12
radio input "true"
click at [63, 184] on label "All Faculty/Staff" at bounding box center [100, 194] width 88 height 20
click at [63, 184] on input "All Faculty/Staff" at bounding box center [62, 190] width 12 height 12
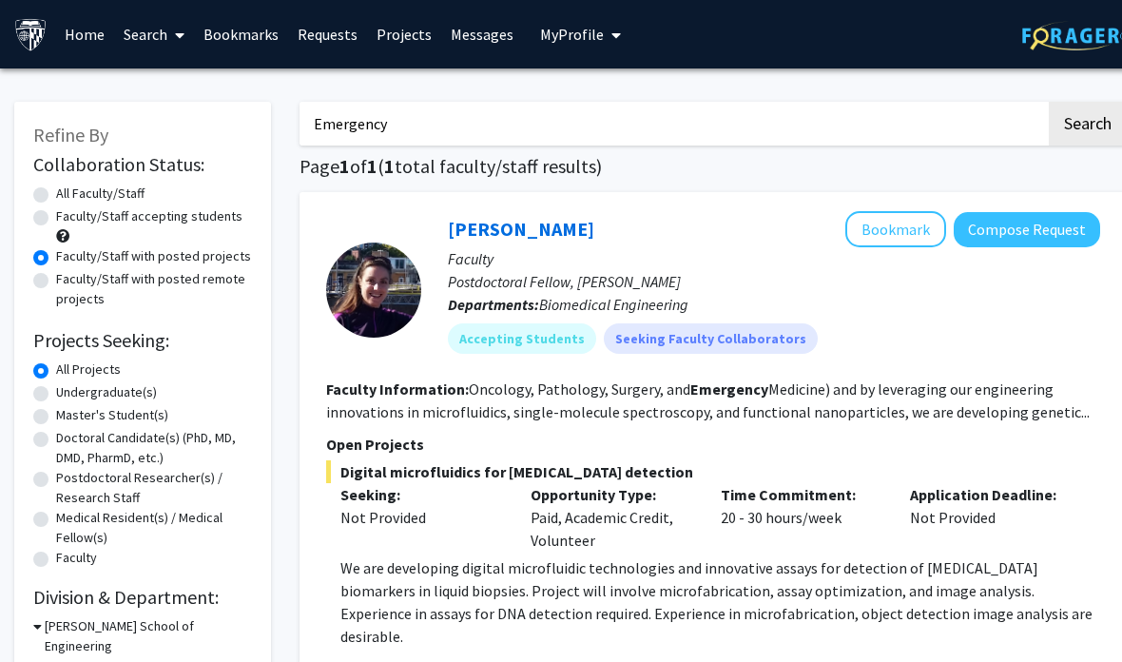
radio input "true"
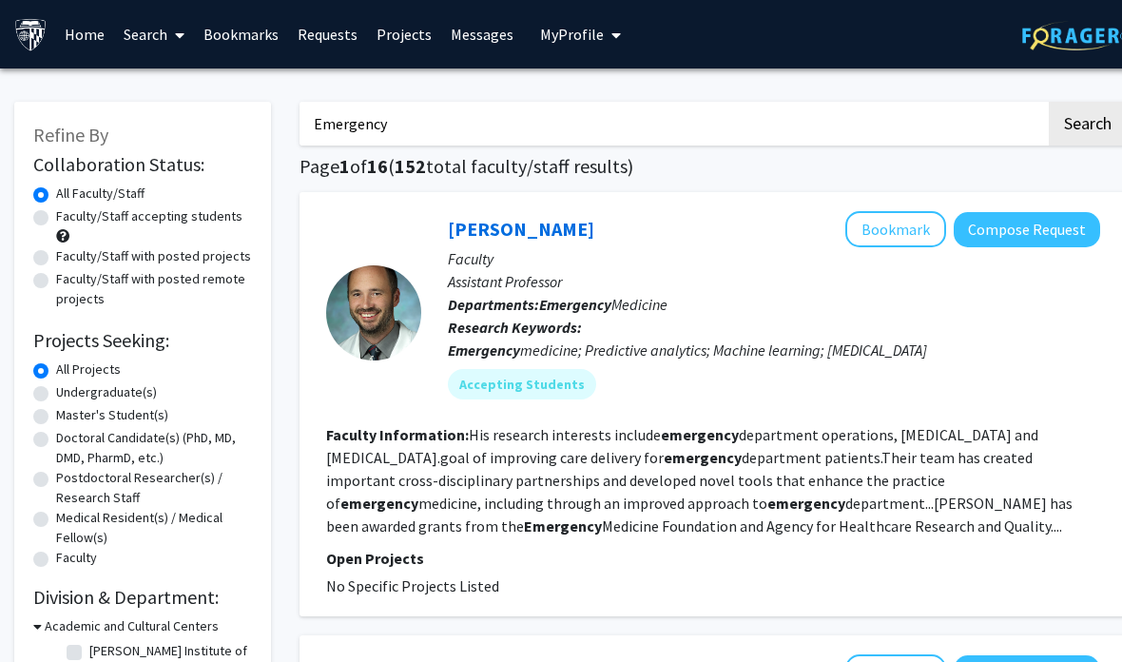
click at [779, 127] on input "Emergency" at bounding box center [673, 124] width 747 height 44
type input "E"
type input "Trauma"
click at [1087, 122] on button "Search" at bounding box center [1088, 124] width 78 height 44
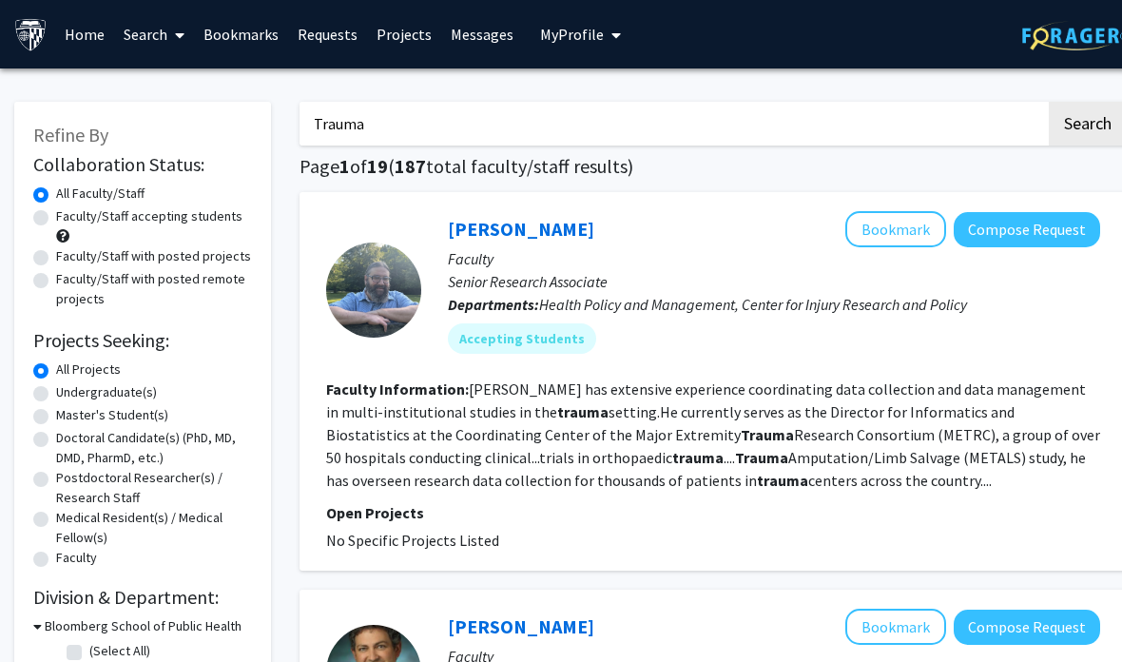
click at [112, 219] on label "Faculty/Staff accepting students" at bounding box center [149, 216] width 186 height 20
click at [68, 219] on input "Faculty/Staff accepting students" at bounding box center [62, 212] width 12 height 12
radio input "true"
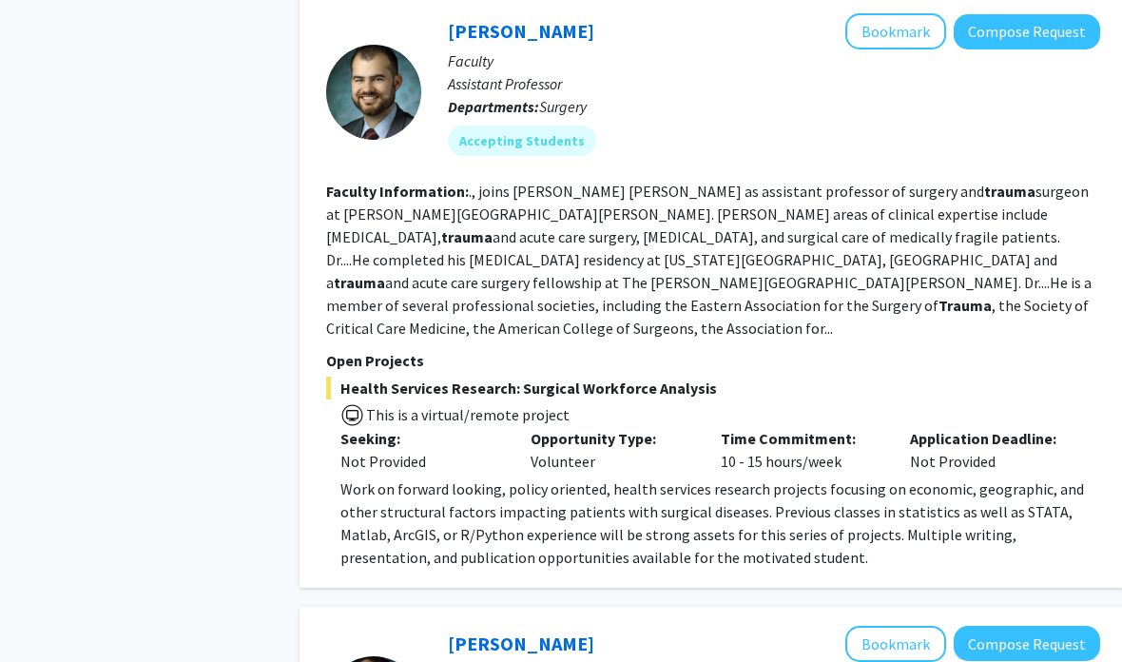
scroll to position [1140, 0]
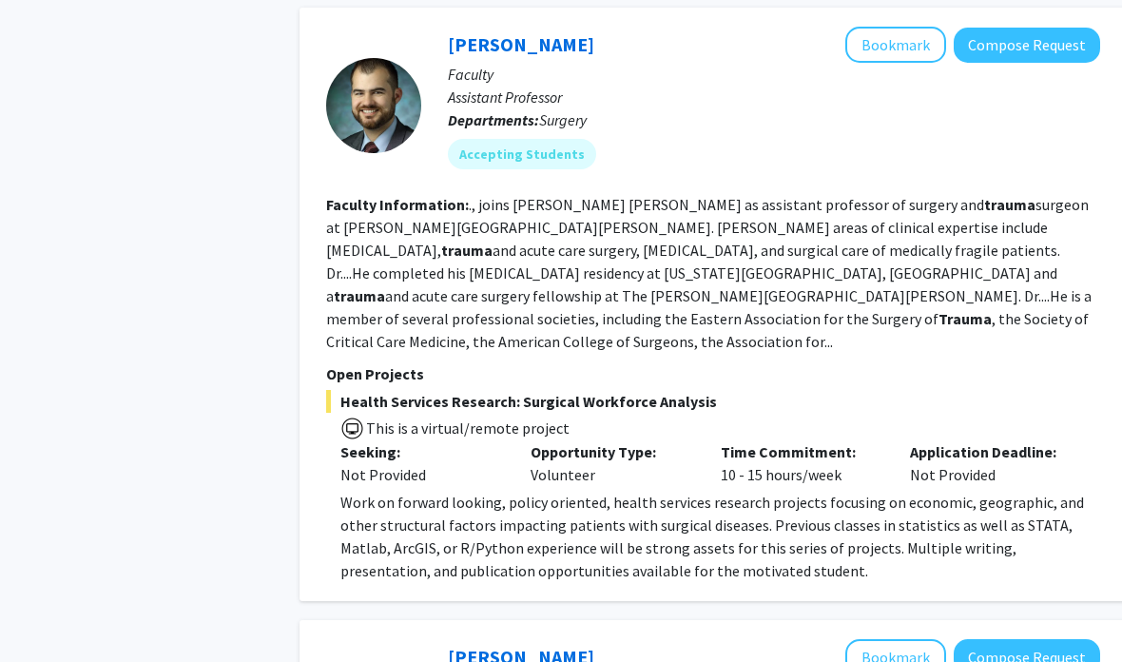
click at [508, 32] on link "[PERSON_NAME]" at bounding box center [521, 44] width 146 height 24
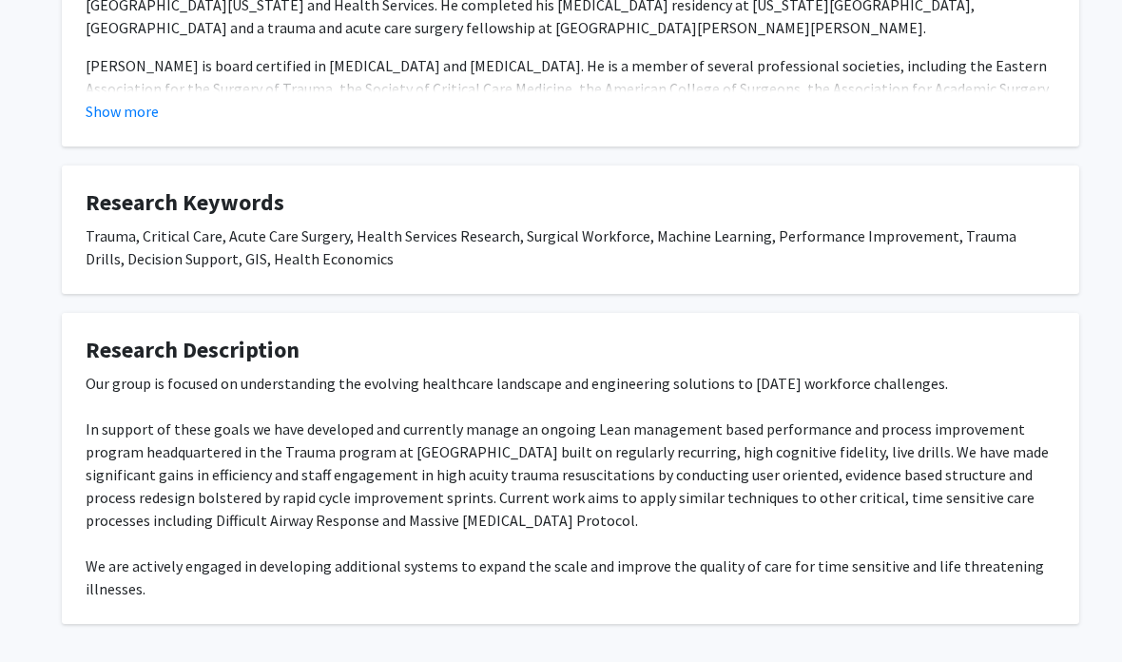
scroll to position [887, 0]
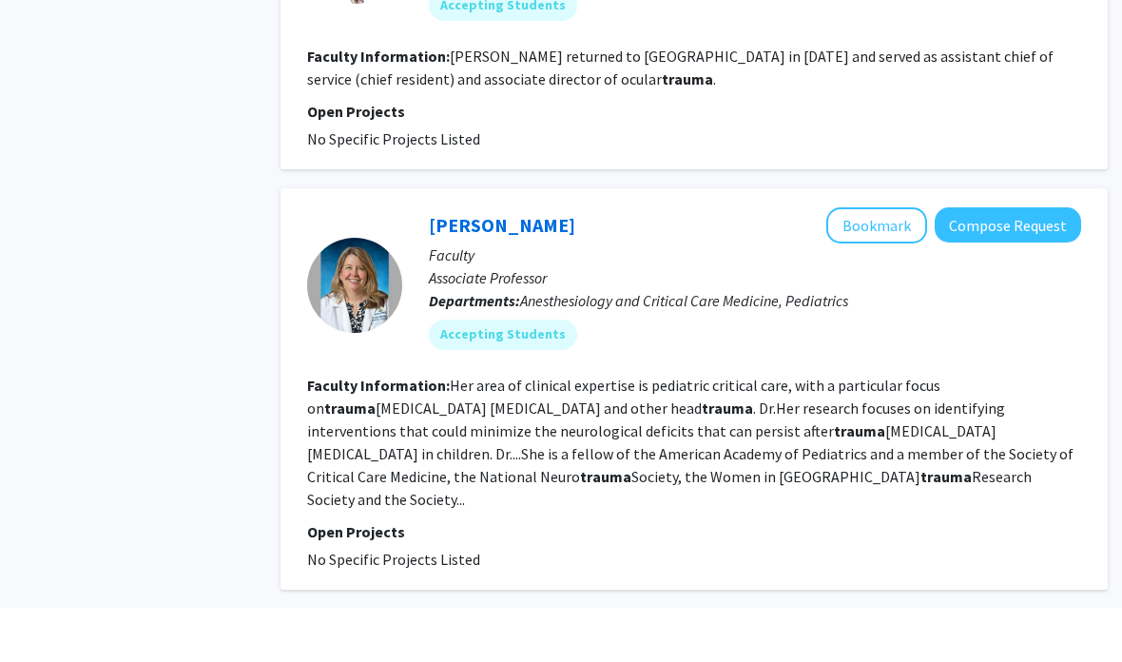
scroll to position [3819, 19]
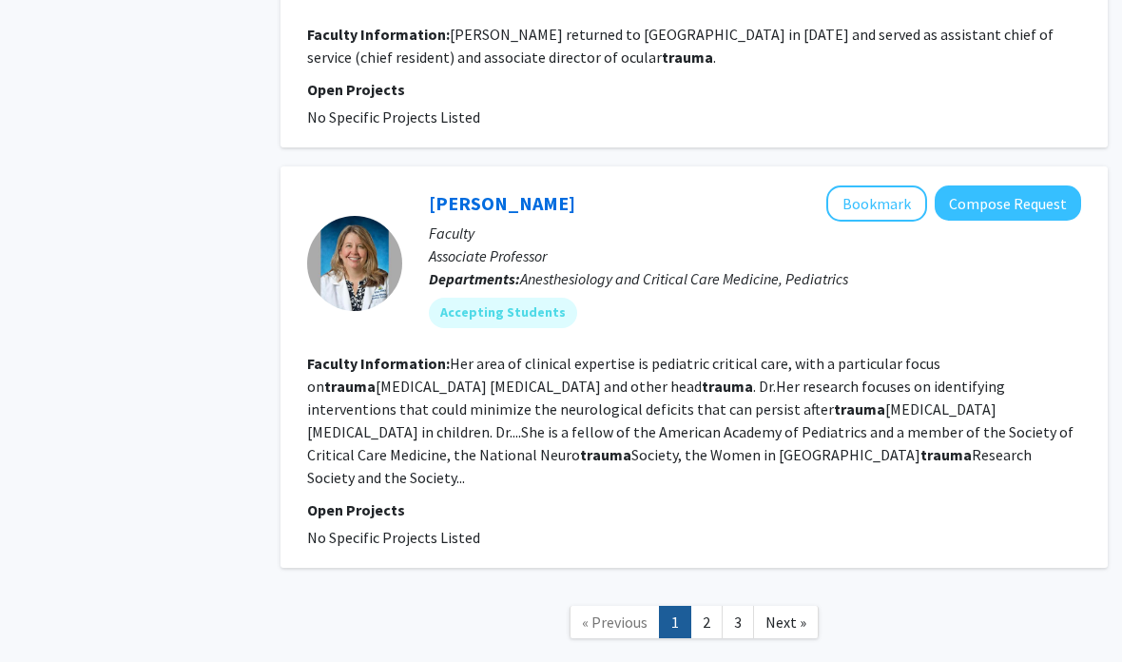
click at [702, 606] on link "2" at bounding box center [707, 622] width 32 height 33
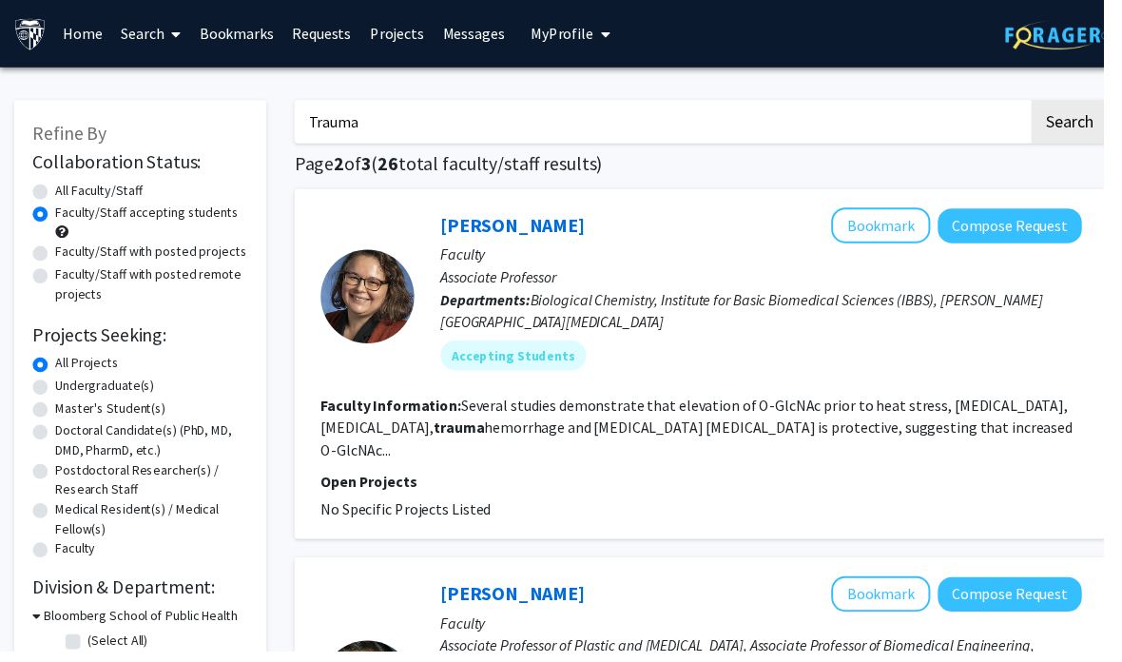
click at [548, 120] on input "Trauma" at bounding box center [673, 124] width 747 height 44
type input "T"
type input "[PERSON_NAME]"
click at [1087, 122] on button "Search" at bounding box center [1088, 124] width 78 height 44
radio input "true"
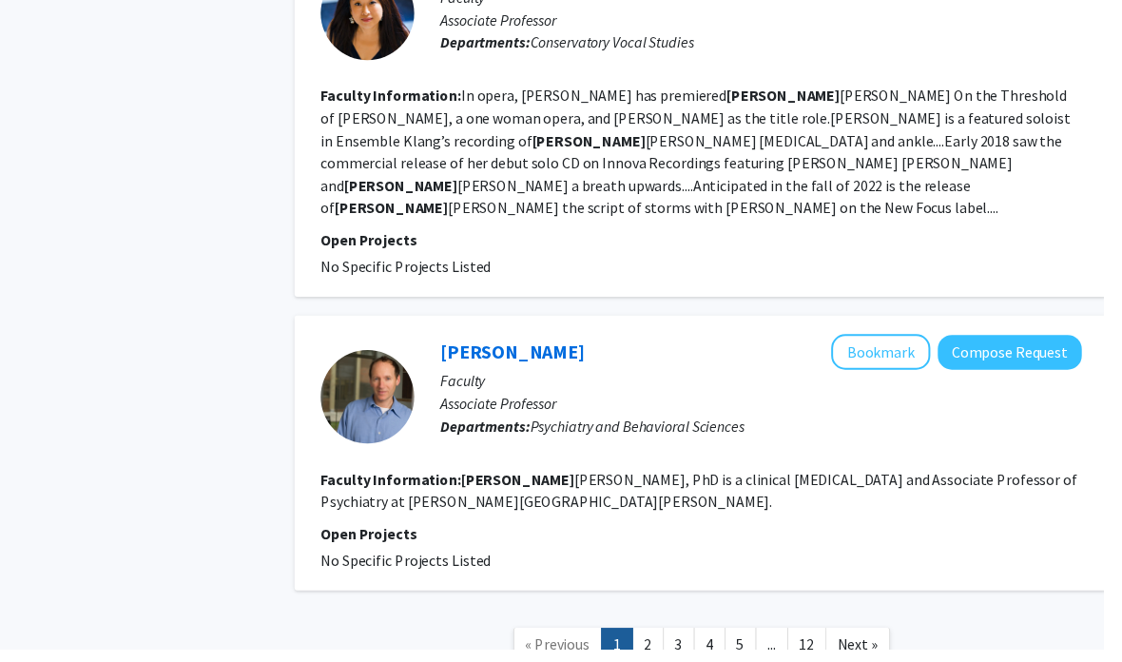
scroll to position [3407, 0]
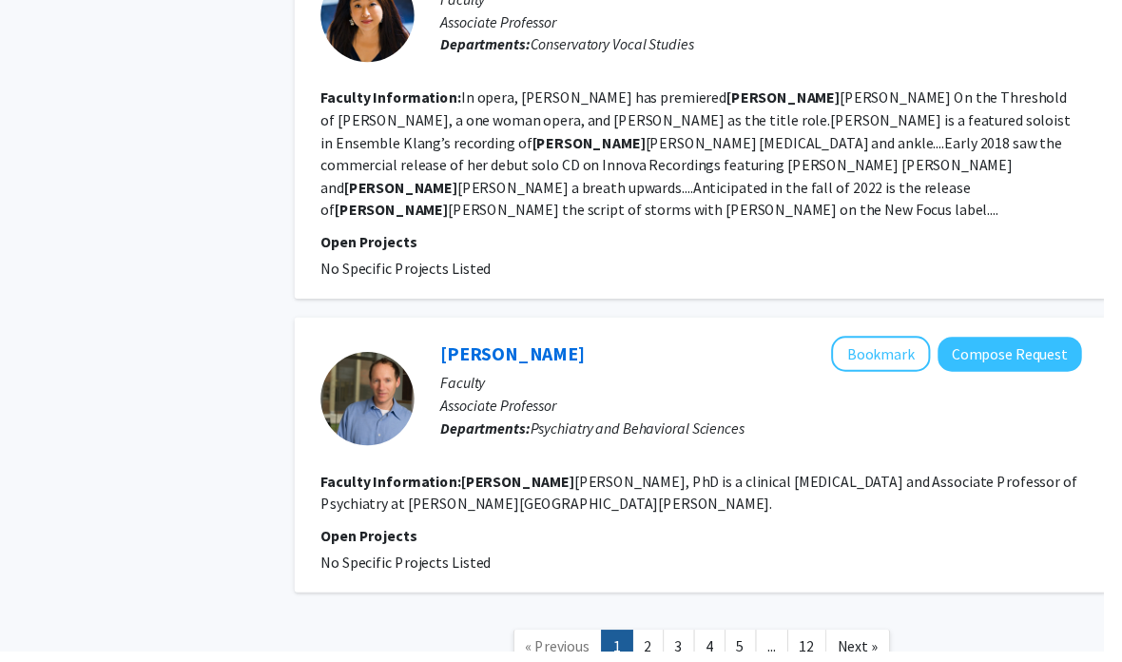
click at [651, 640] on link "2" at bounding box center [659, 656] width 32 height 33
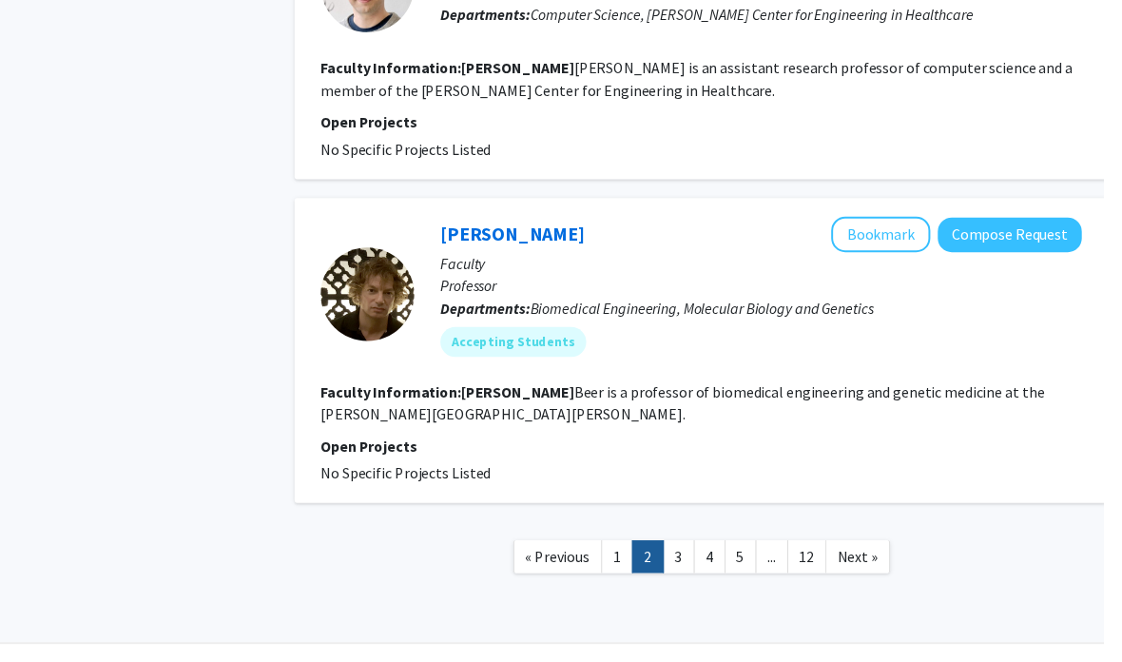
scroll to position [2817, 0]
click at [714, 549] on link "4" at bounding box center [722, 565] width 32 height 33
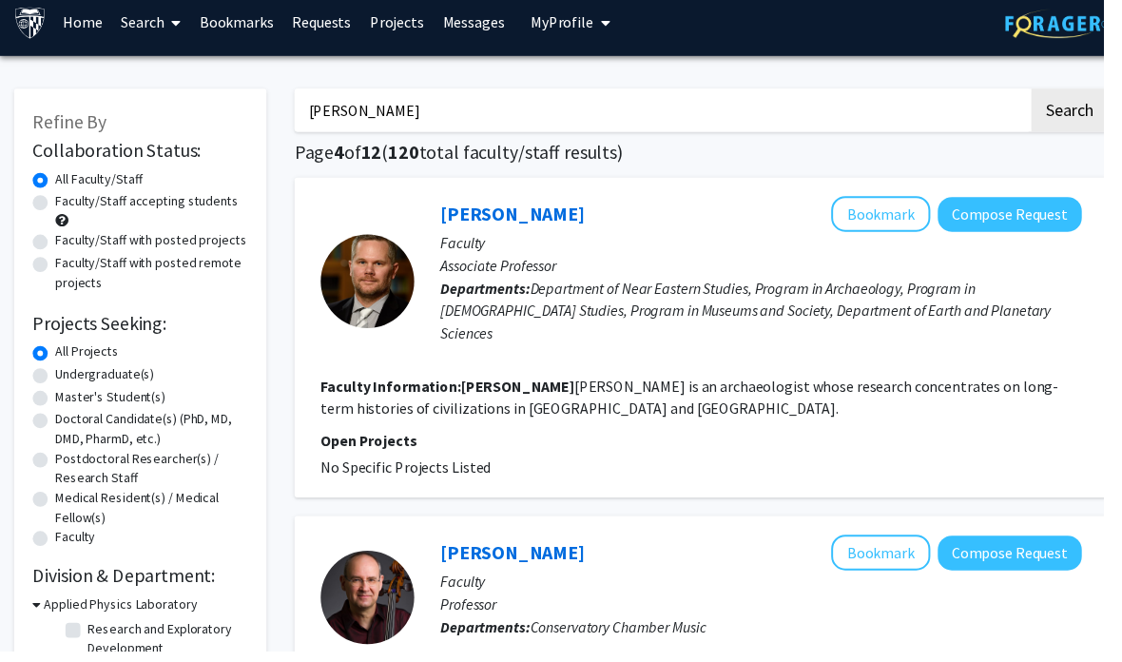
click at [578, 120] on input "[PERSON_NAME]" at bounding box center [673, 112] width 747 height 44
type input "M"
type input "Panagis Galiosantos"
click at [1087, 109] on button "Search" at bounding box center [1088, 112] width 78 height 44
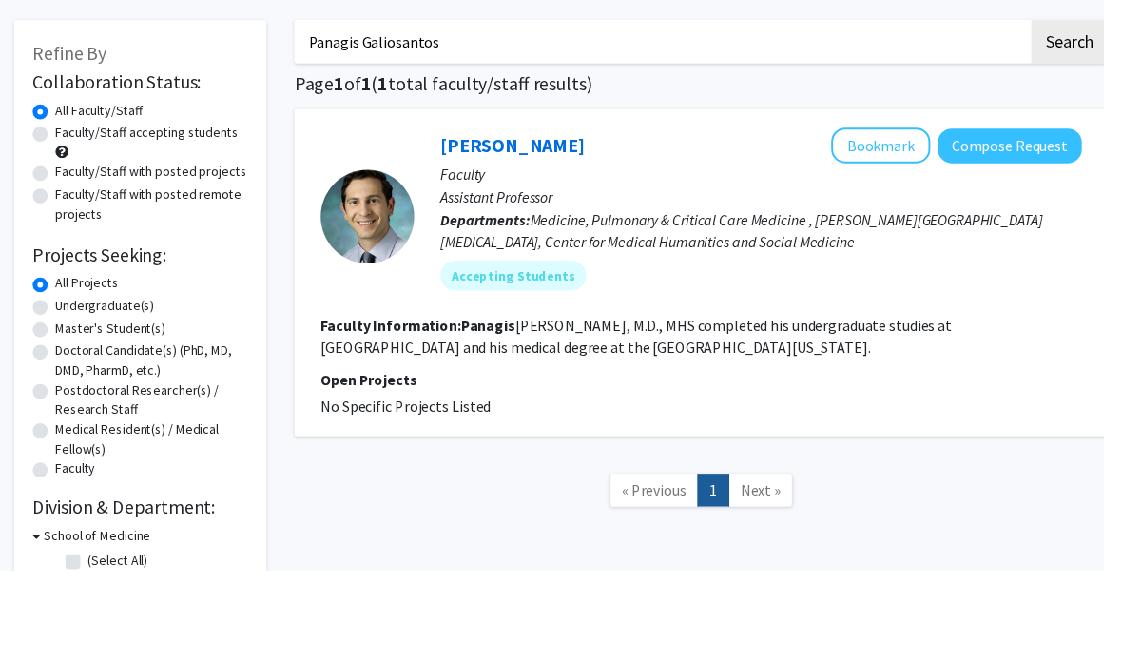
click at [572, 217] on link "[PERSON_NAME]" at bounding box center [521, 229] width 146 height 24
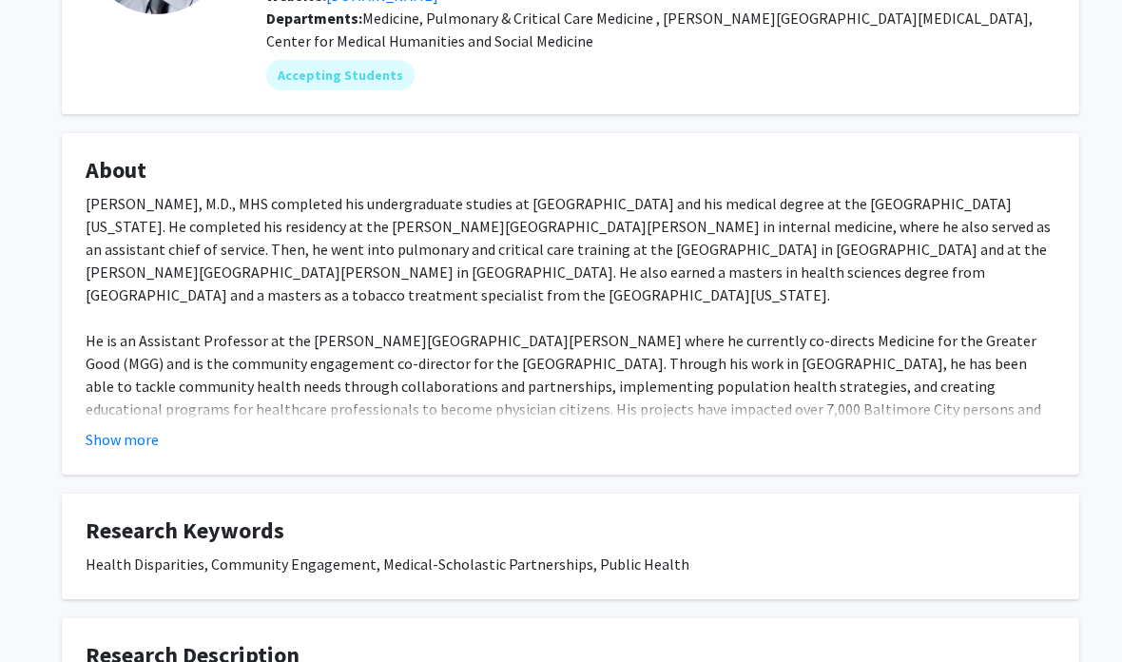
scroll to position [260, 0]
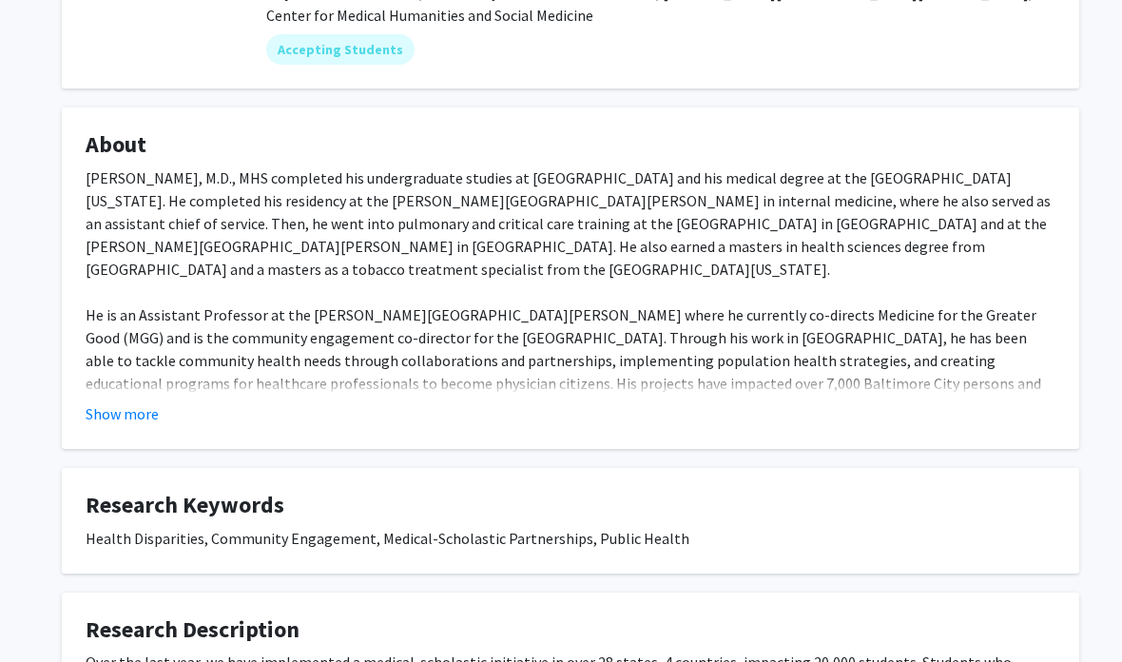
click at [144, 419] on button "Show more" at bounding box center [122, 414] width 73 height 23
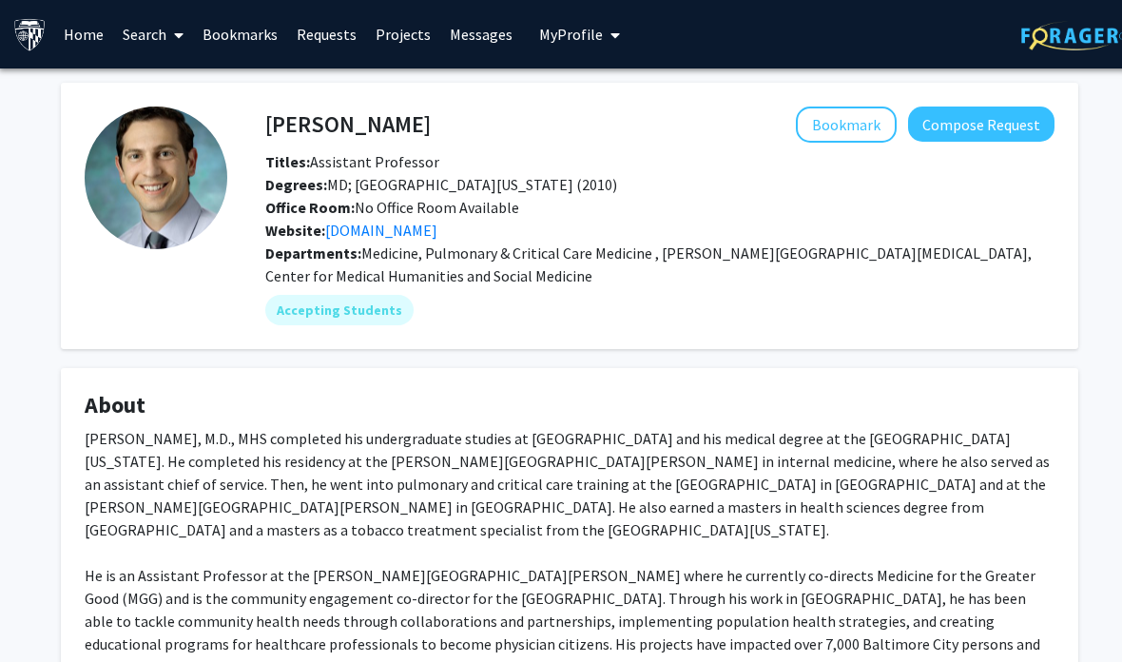
scroll to position [0, 0]
